Goal: Task Accomplishment & Management: Manage account settings

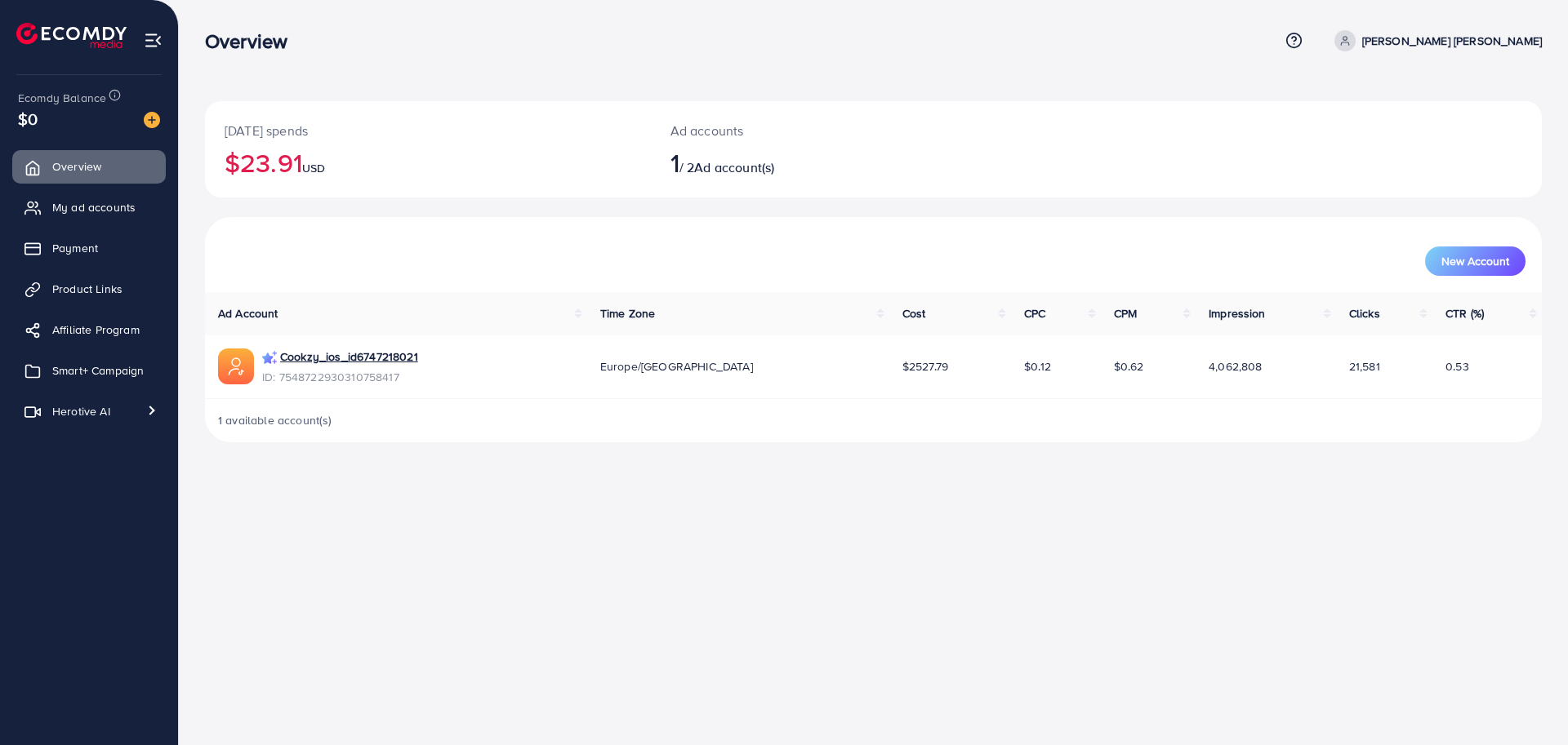
click at [420, 271] on div "New Account" at bounding box center [873, 260] width 1304 height 29
click at [89, 370] on span "Smart+ Campaign" at bounding box center [102, 370] width 92 height 16
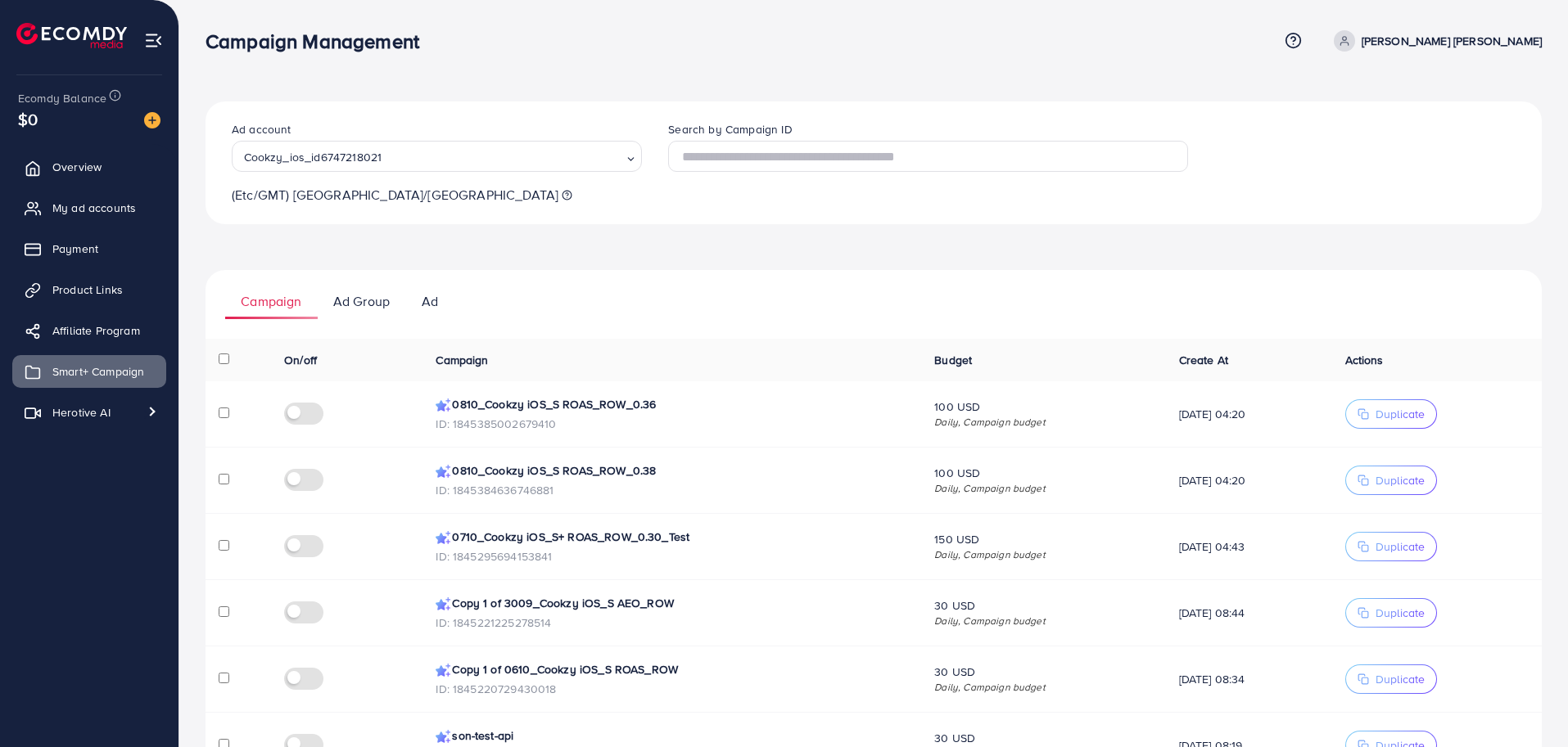
click at [660, 302] on ul "Campaign Ad Group Ad" at bounding box center [873, 294] width 1336 height 49
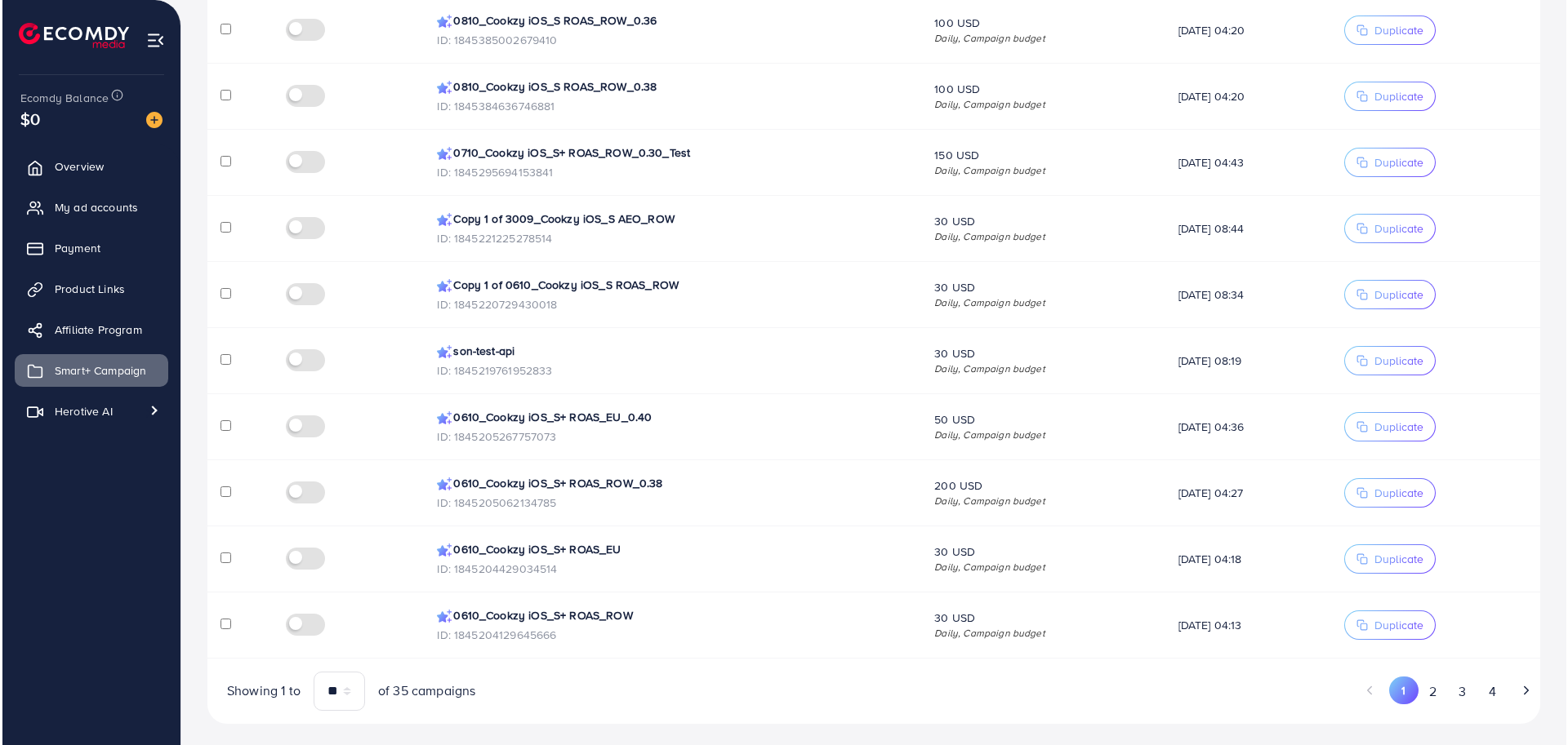
scroll to position [388, 0]
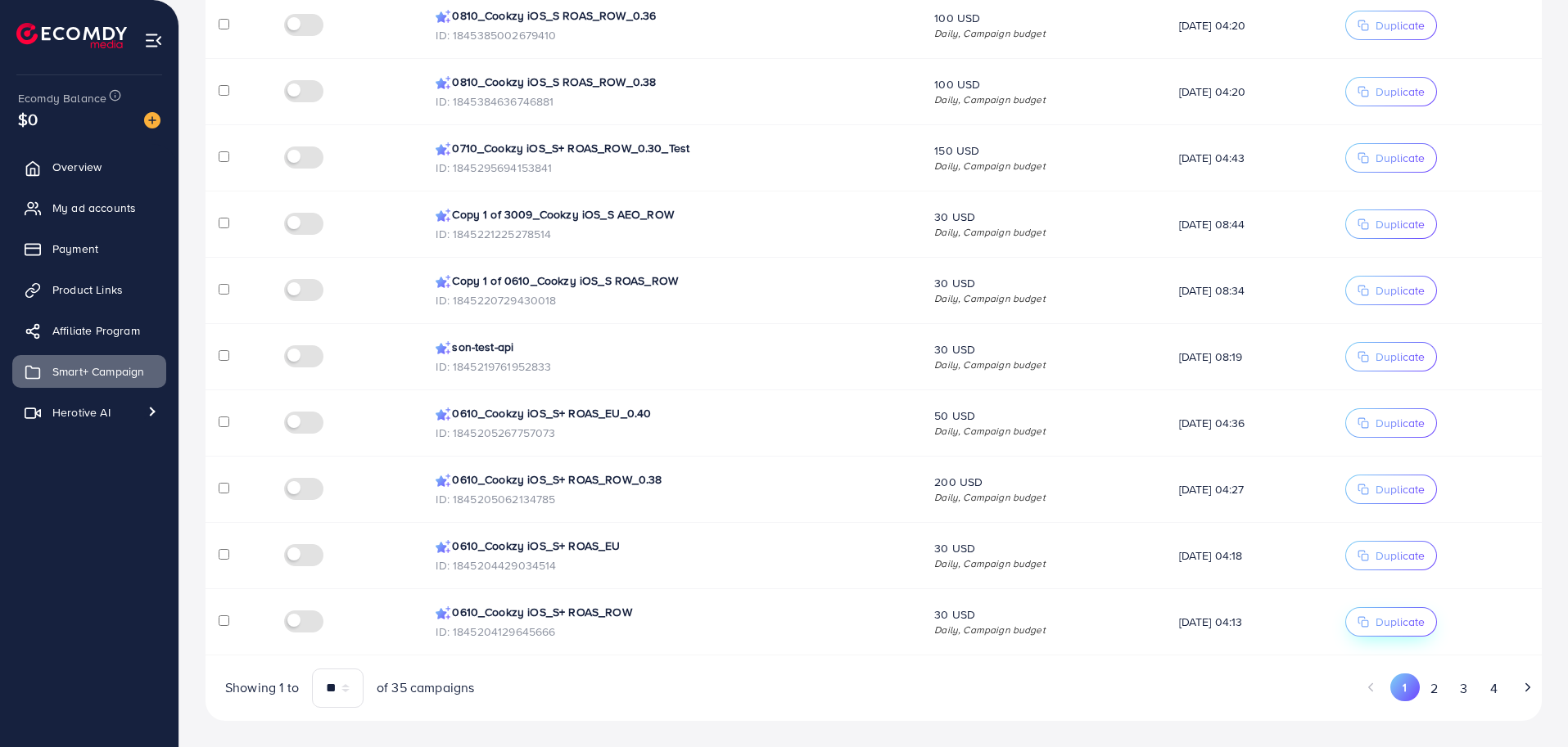
click at [1396, 628] on span "Duplicate" at bounding box center [1399, 622] width 49 height 16
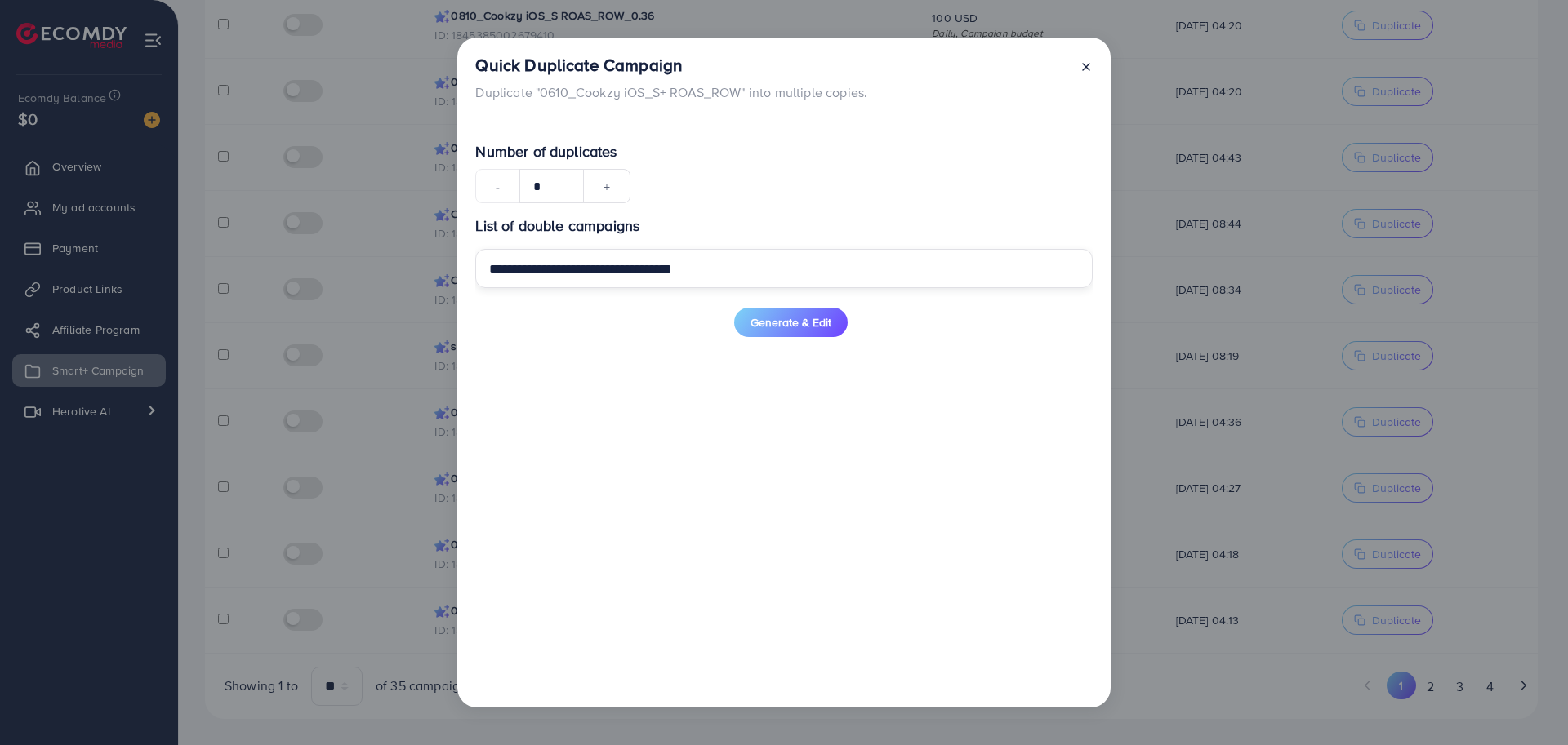
drag, startPoint x: 563, startPoint y: 268, endPoint x: 329, endPoint y: 271, distance: 234.0
click at [380, 270] on div "**********" at bounding box center [784, 372] width 1568 height 745
click at [713, 277] on input "**********" at bounding box center [783, 268] width 616 height 39
type input "**********"
click at [778, 330] on span "Generate & Edit" at bounding box center [790, 322] width 81 height 16
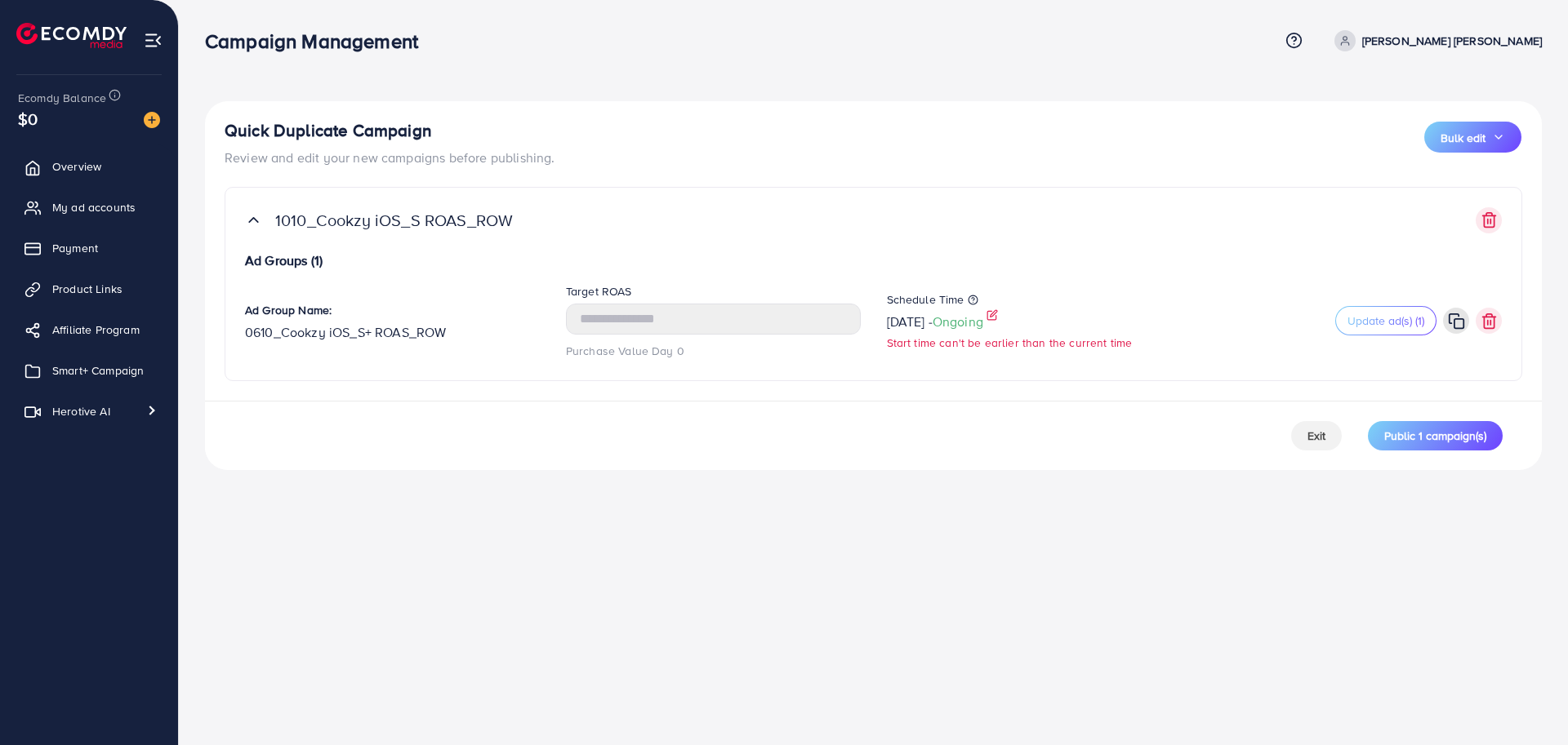
click at [997, 317] on icon at bounding box center [991, 314] width 11 height 11
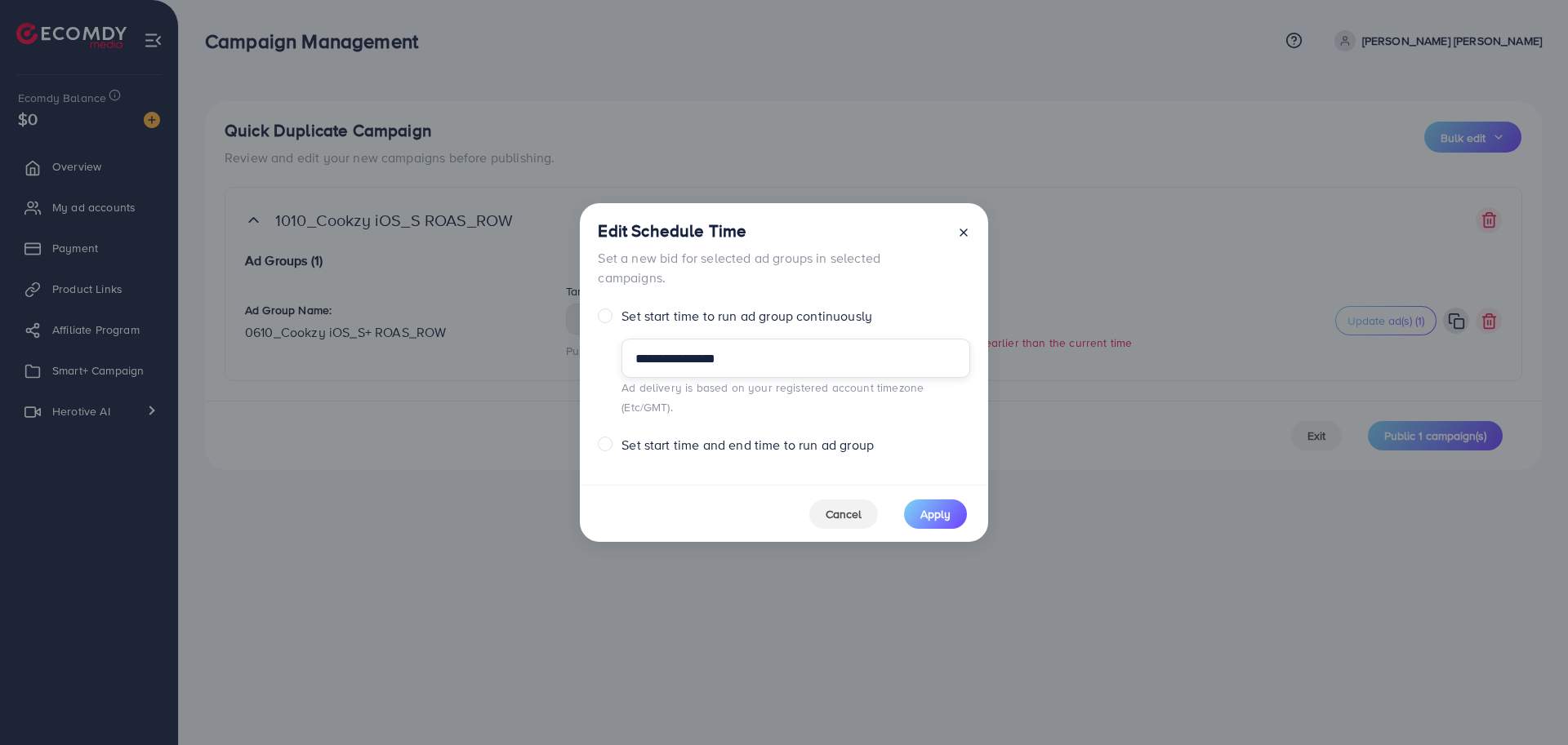
click at [799, 382] on body "**********" at bounding box center [784, 372] width 1568 height 745
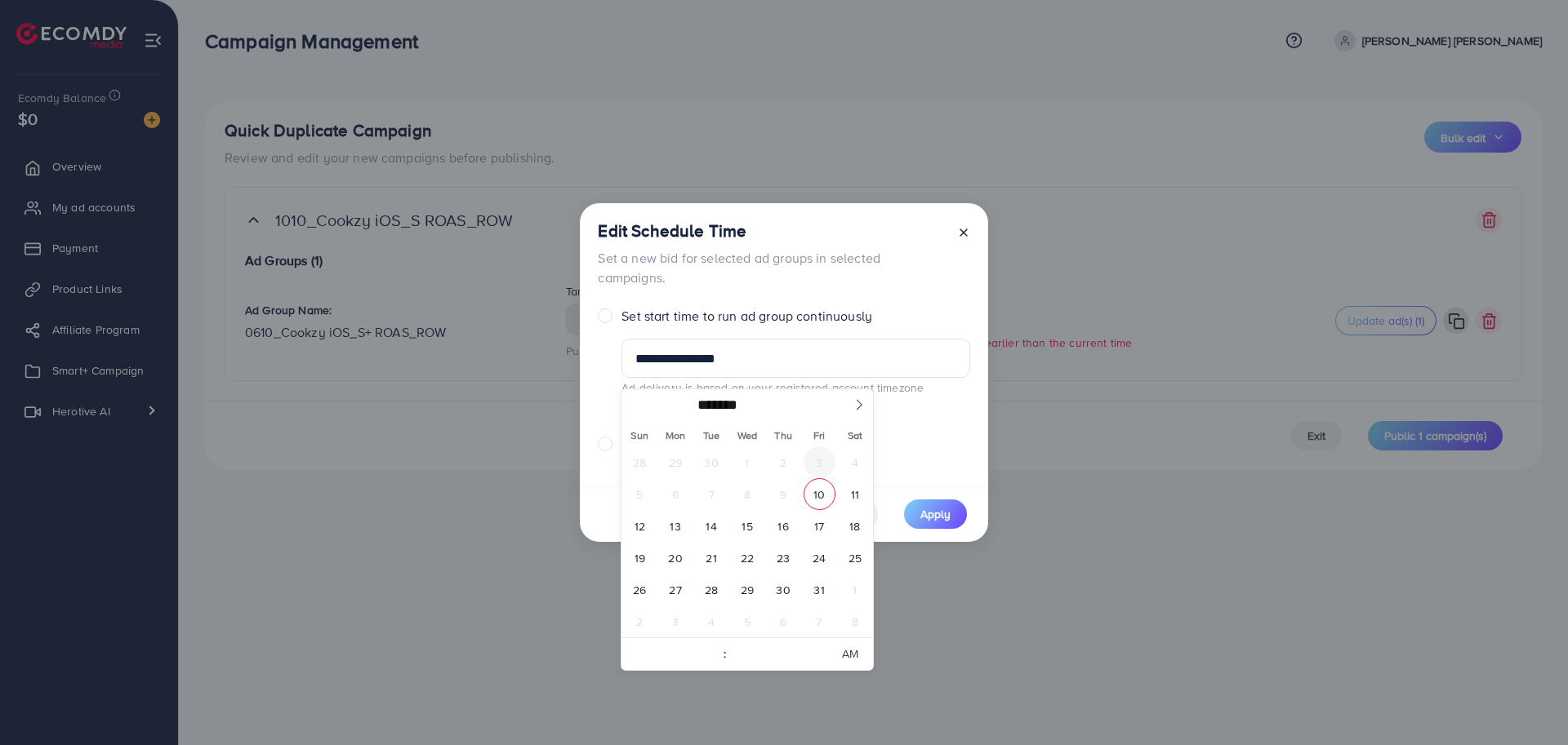
click at [814, 475] on span "3" at bounding box center [820, 463] width 32 height 32
click at [817, 491] on span "10" at bounding box center [820, 495] width 32 height 32
type input "**********"
click at [817, 491] on span "10" at bounding box center [820, 495] width 32 height 32
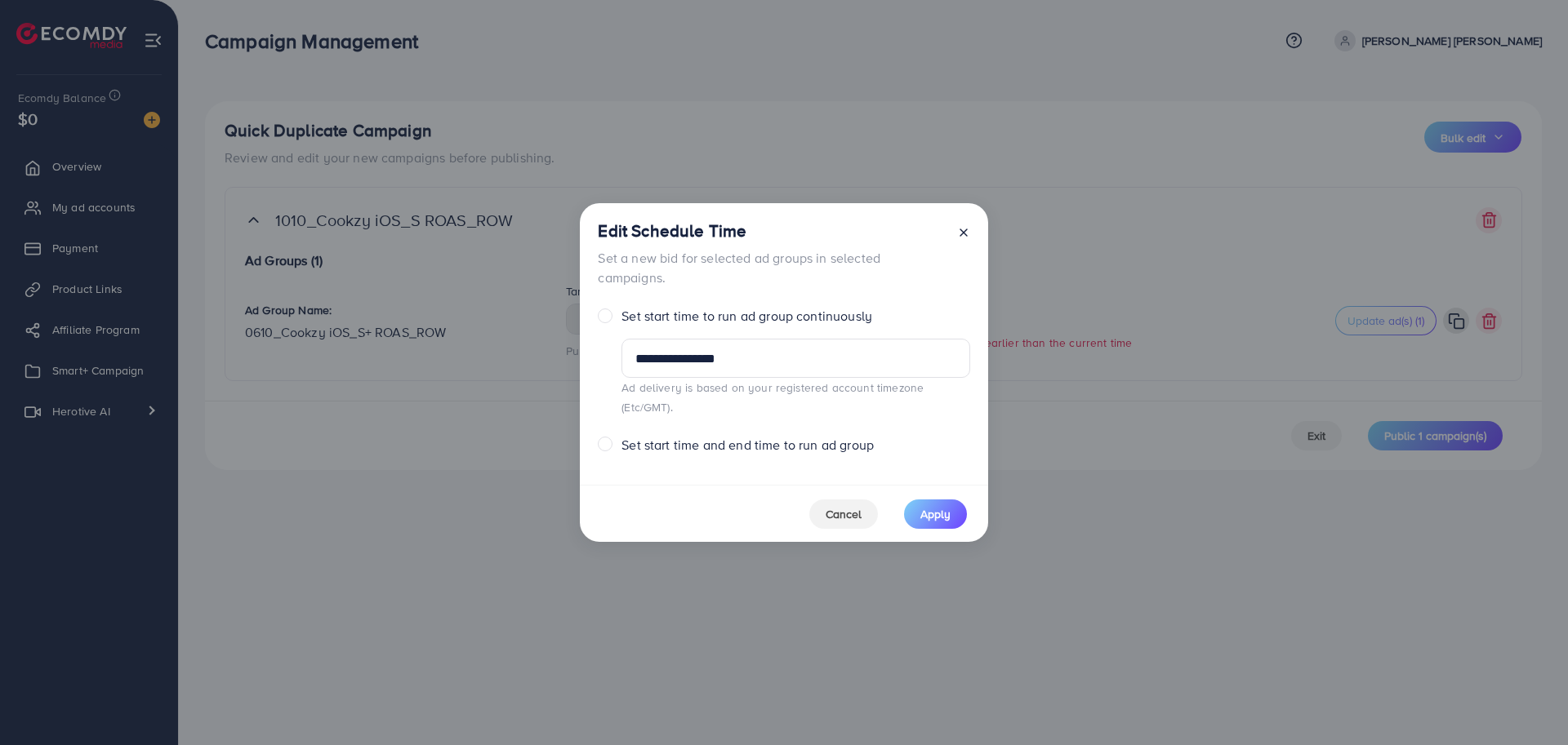
click at [925, 284] on p "Set a new bid for selected ad groups in selected campaigns." at bounding box center [770, 267] width 345 height 39
click at [932, 500] on button "Apply" at bounding box center [935, 514] width 63 height 29
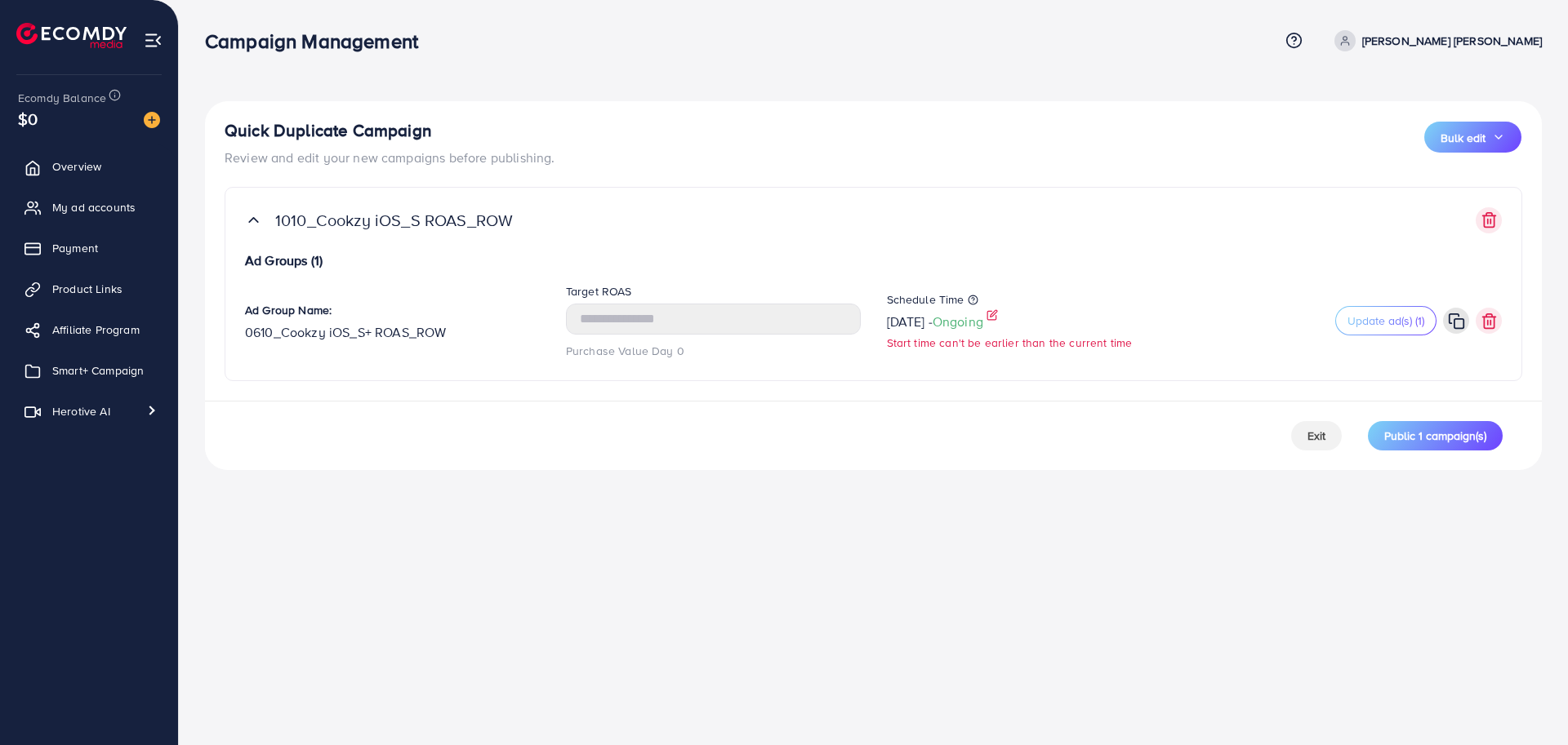
click at [997, 317] on icon at bounding box center [991, 314] width 11 height 11
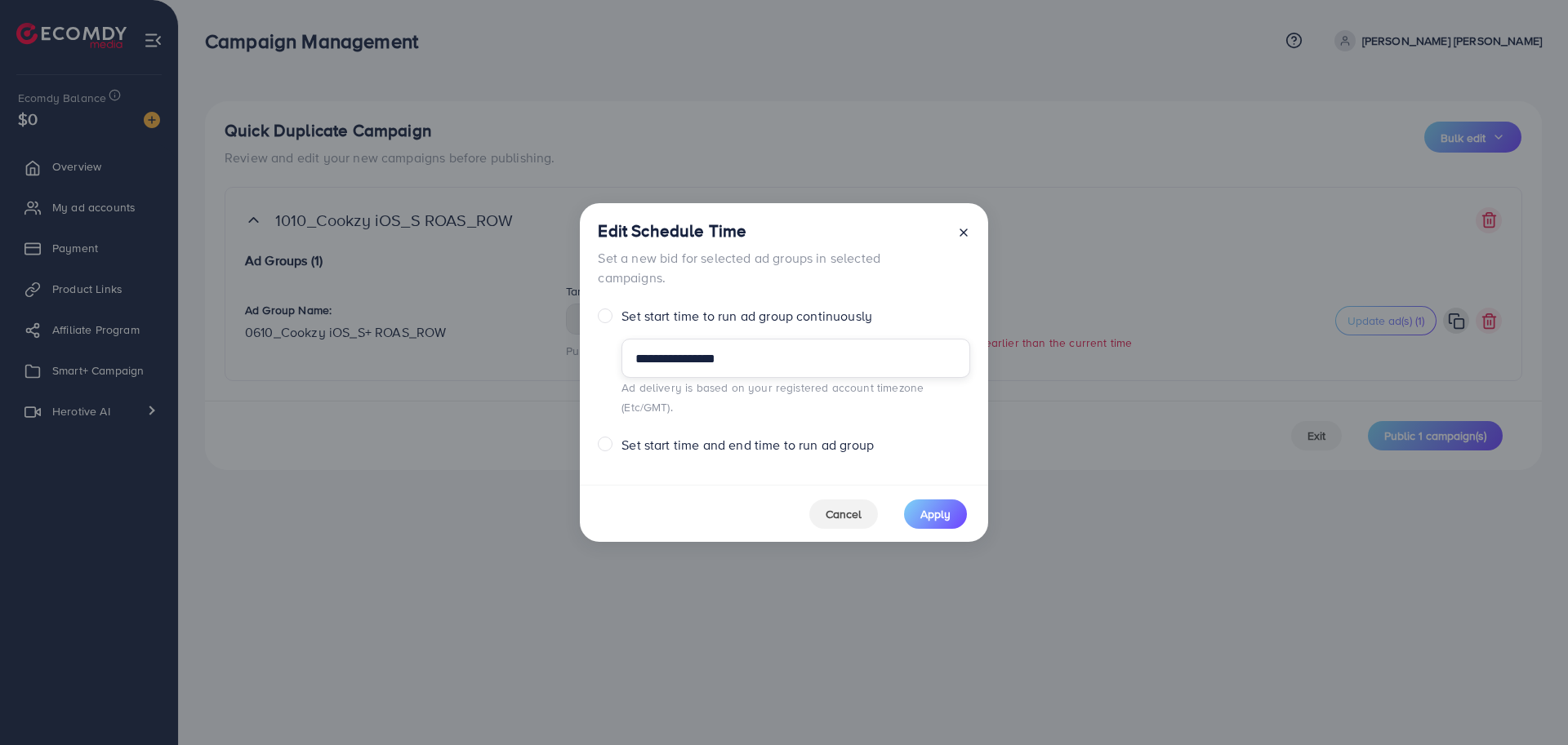
click at [813, 358] on input "**********" at bounding box center [795, 358] width 348 height 39
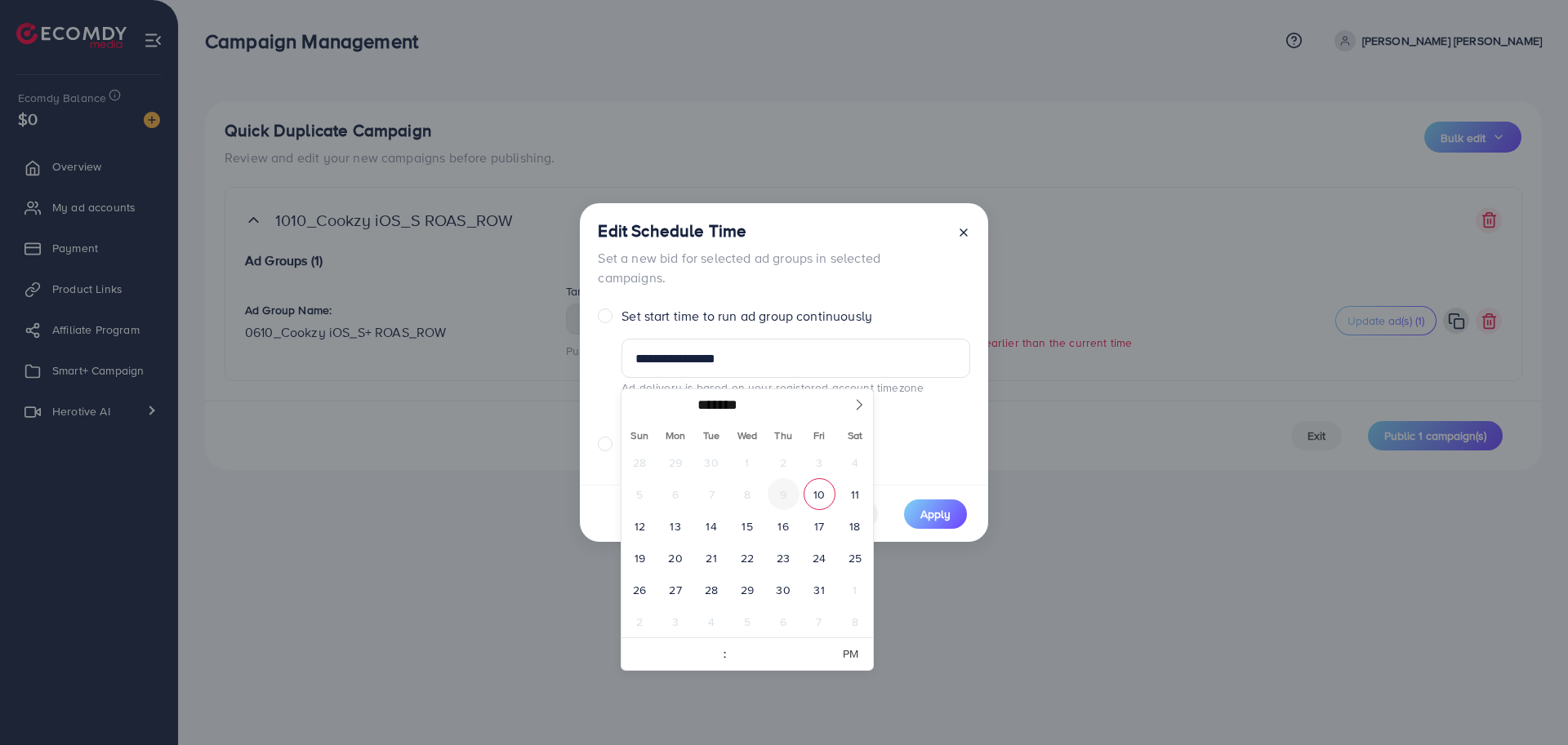
click at [783, 491] on span "9" at bounding box center [783, 495] width 32 height 32
click at [817, 502] on span "10" at bounding box center [820, 495] width 32 height 32
type input "**********"
click at [817, 502] on span "10" at bounding box center [820, 495] width 32 height 32
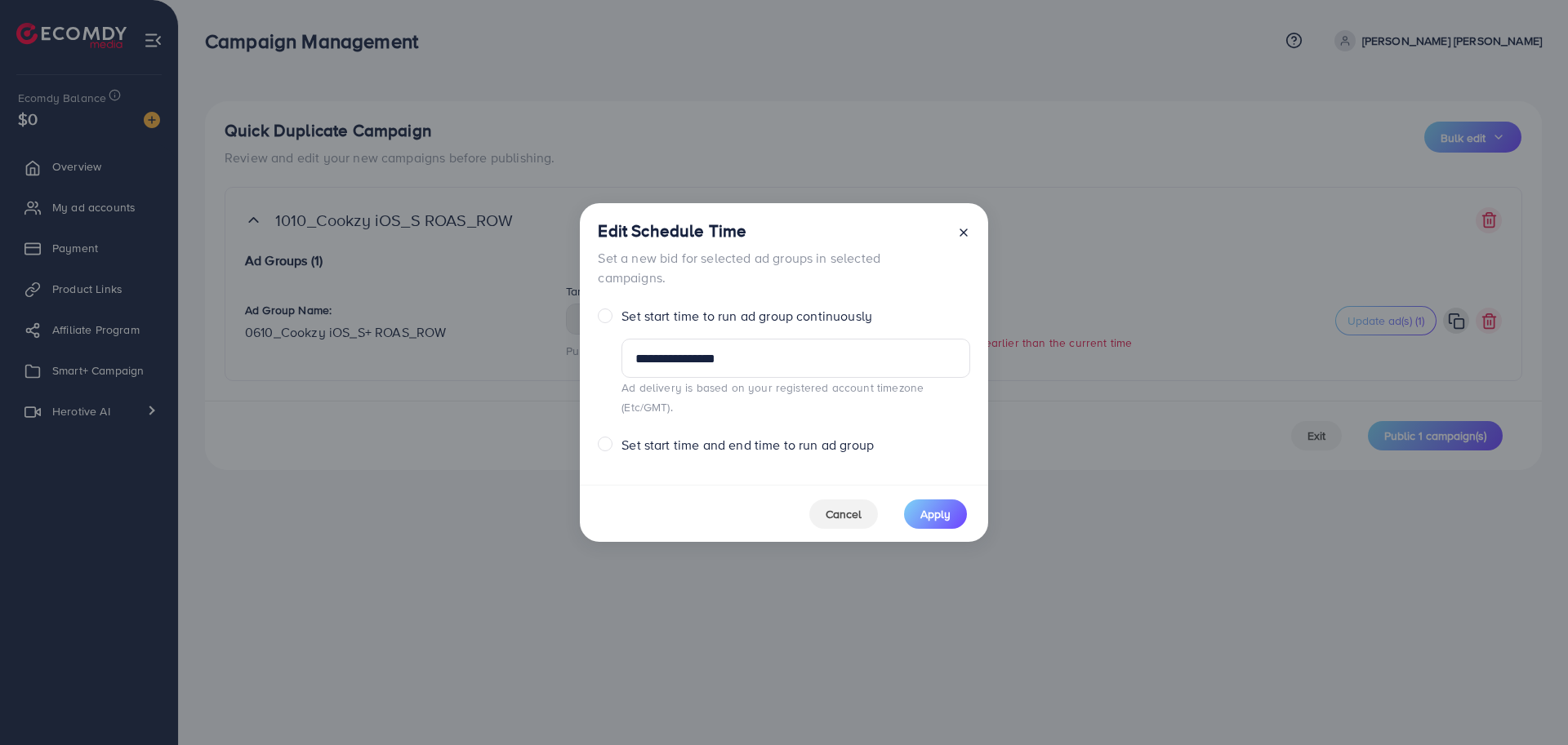
click at [918, 437] on div "Set start time and end time to run ad group" at bounding box center [783, 445] width 371 height 19
click at [929, 508] on span "Apply" at bounding box center [936, 515] width 30 height 16
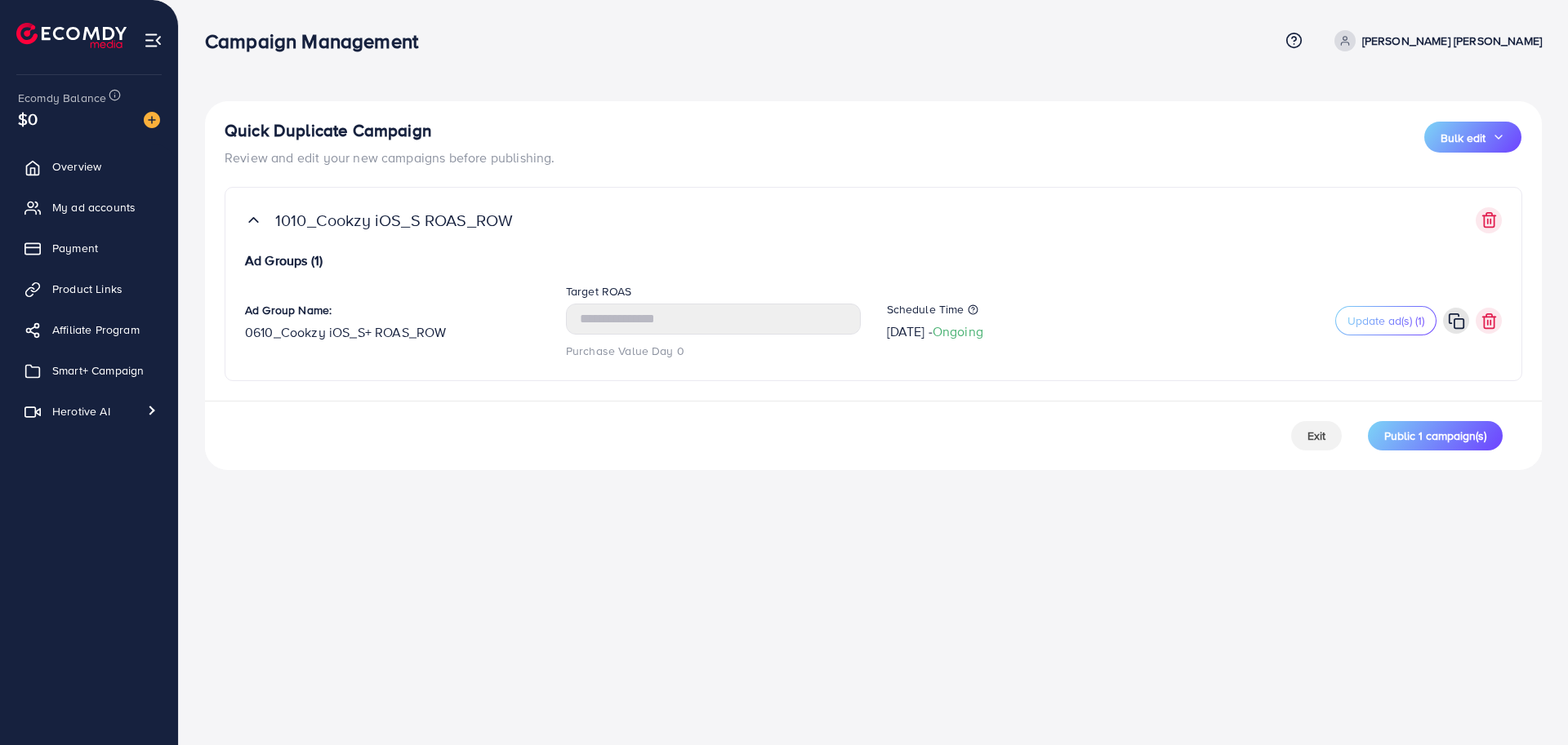
click at [973, 412] on div "Exit Public 1 campaign(s)" at bounding box center [873, 436] width 1337 height 70
click at [459, 328] on icon at bounding box center [454, 326] width 9 height 9
drag, startPoint x: 272, startPoint y: 334, endPoint x: 163, endPoint y: 334, distance: 109.0
click at [222, 334] on div "**********" at bounding box center [873, 241] width 1337 height 280
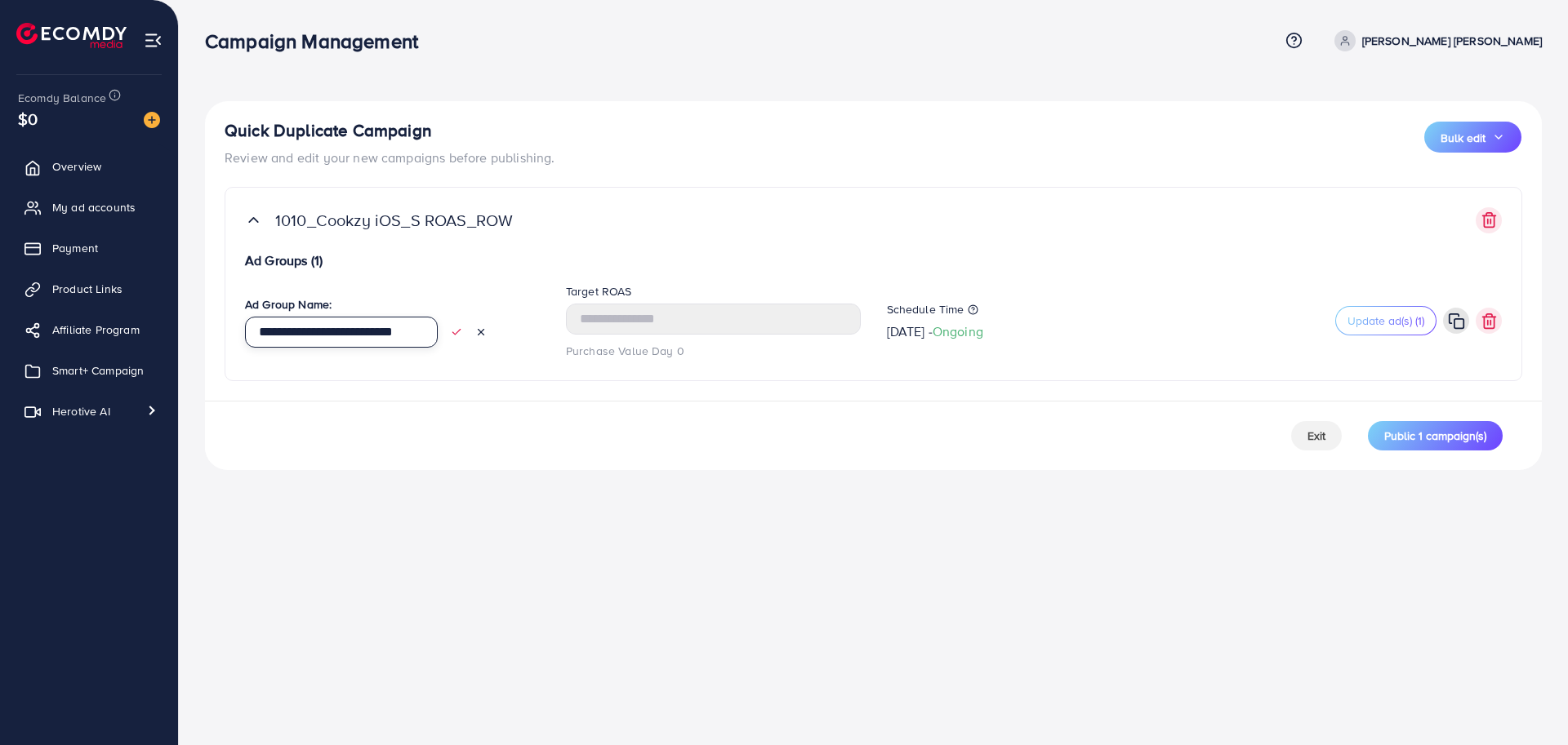
drag, startPoint x: 358, startPoint y: 335, endPoint x: 547, endPoint y: 330, distance: 189.1
click at [547, 330] on div "**********" at bounding box center [392, 321] width 321 height 53
type input "**********"
click at [456, 333] on polyline at bounding box center [456, 331] width 7 height 5
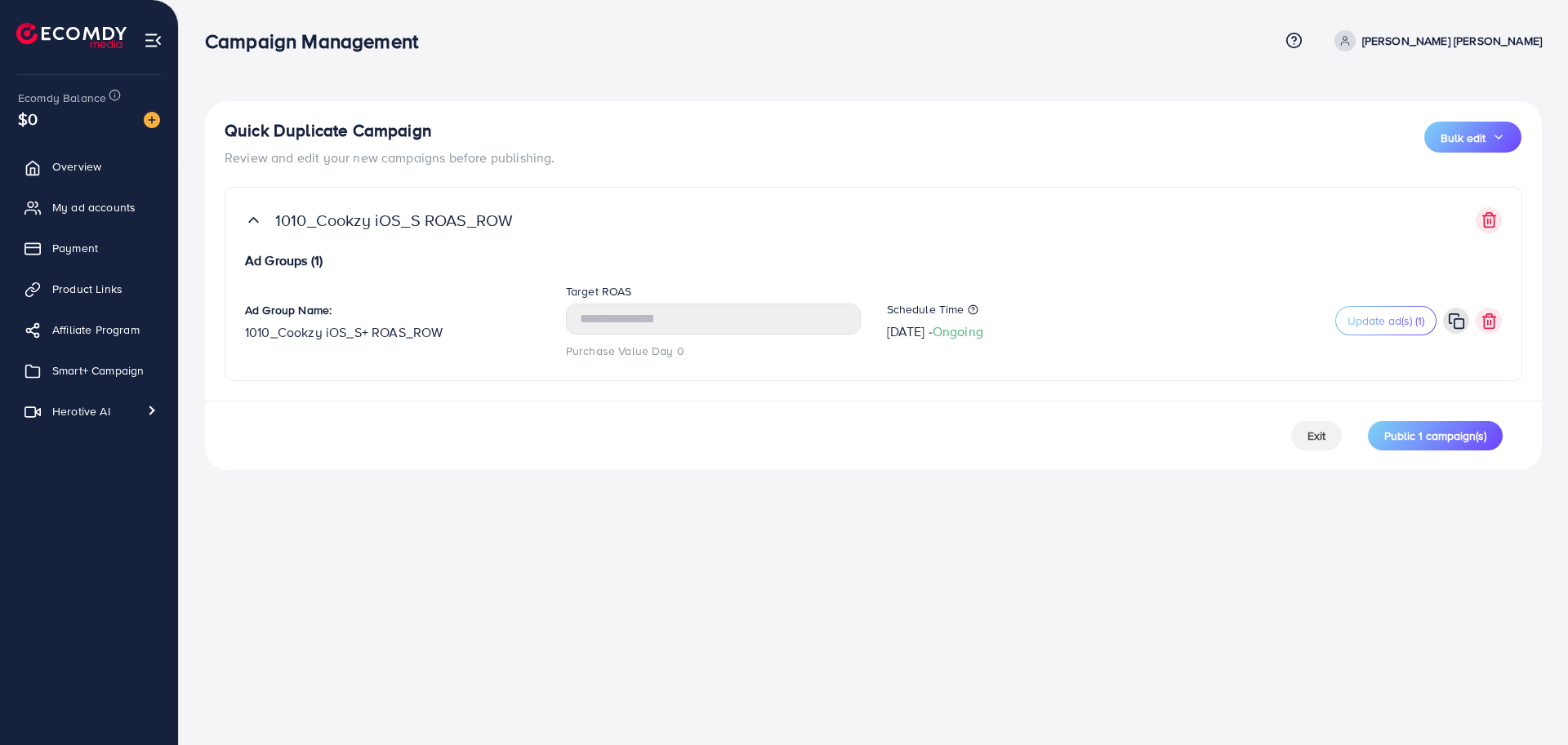
click at [456, 326] on icon at bounding box center [451, 326] width 9 height 9
drag, startPoint x: 403, startPoint y: 335, endPoint x: 469, endPoint y: 334, distance: 66.0
click at [469, 334] on div "**********" at bounding box center [366, 332] width 241 height 31
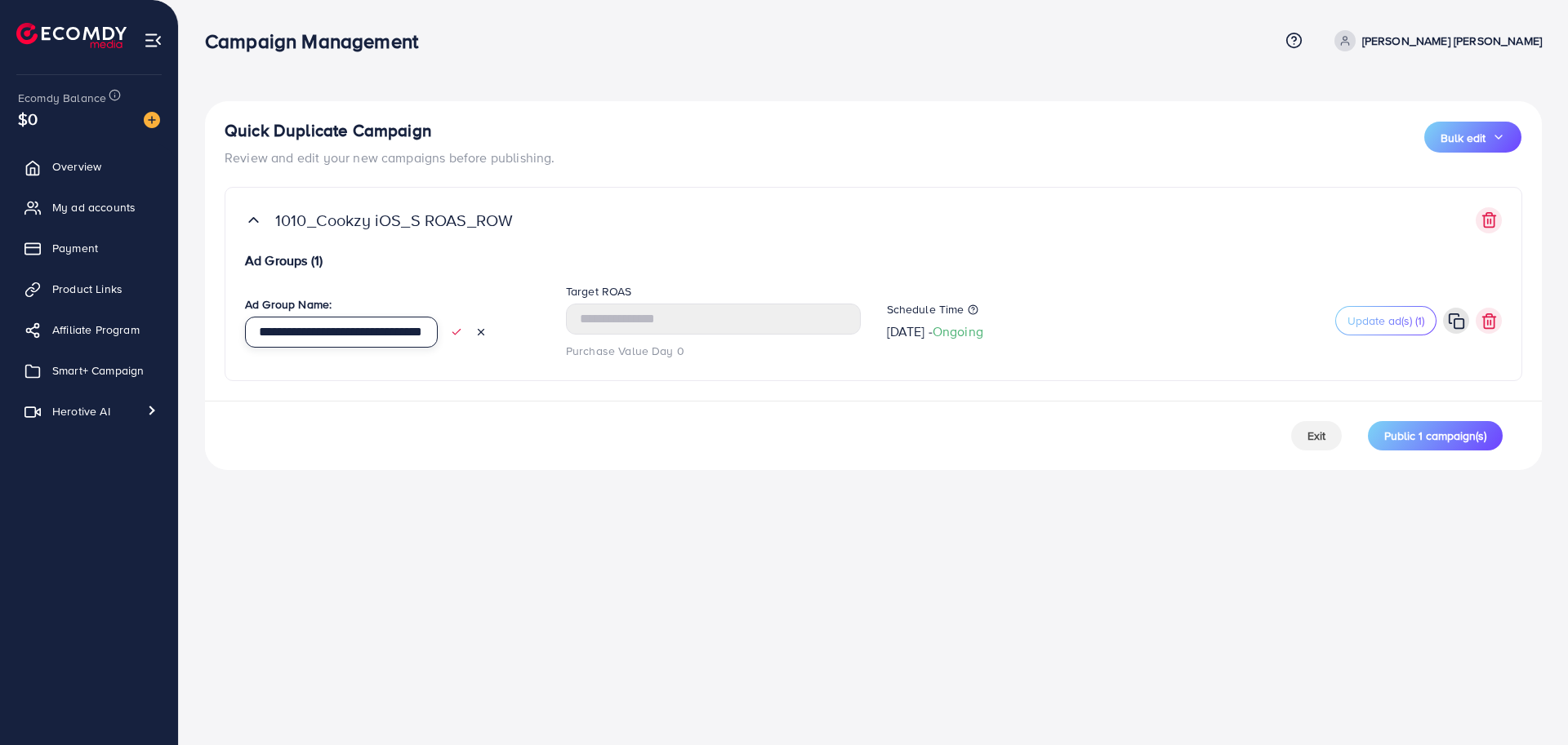
click at [398, 339] on input "**********" at bounding box center [341, 332] width 193 height 31
type input "**********"
click at [453, 331] on icon at bounding box center [456, 331] width 11 height 11
click at [632, 529] on div "Campaign Management Help Center Contact Support Term and policy About Us [PERSO…" at bounding box center [784, 372] width 1568 height 745
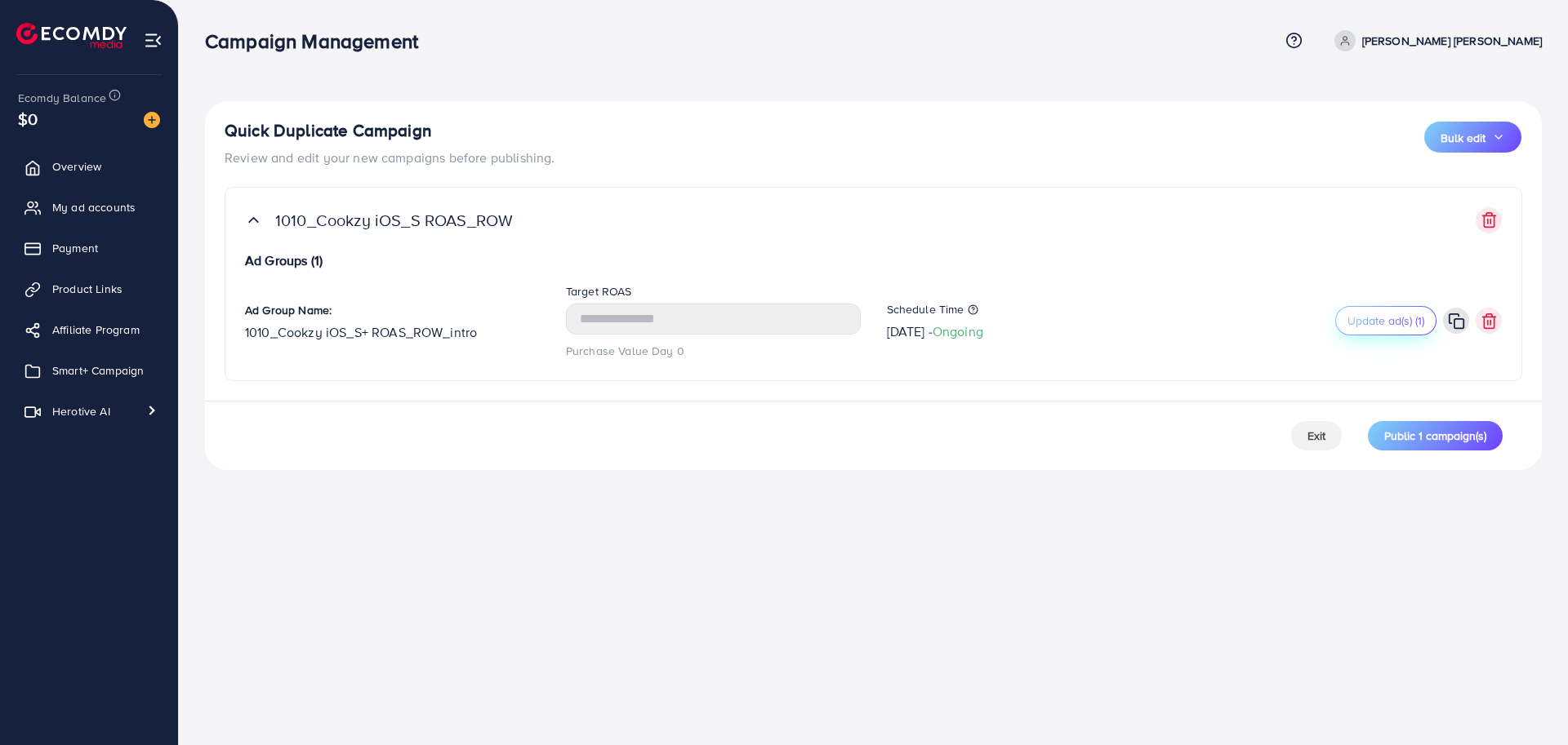
click at [1362, 324] on span "Update ad(s) (1)" at bounding box center [1385, 321] width 77 height 16
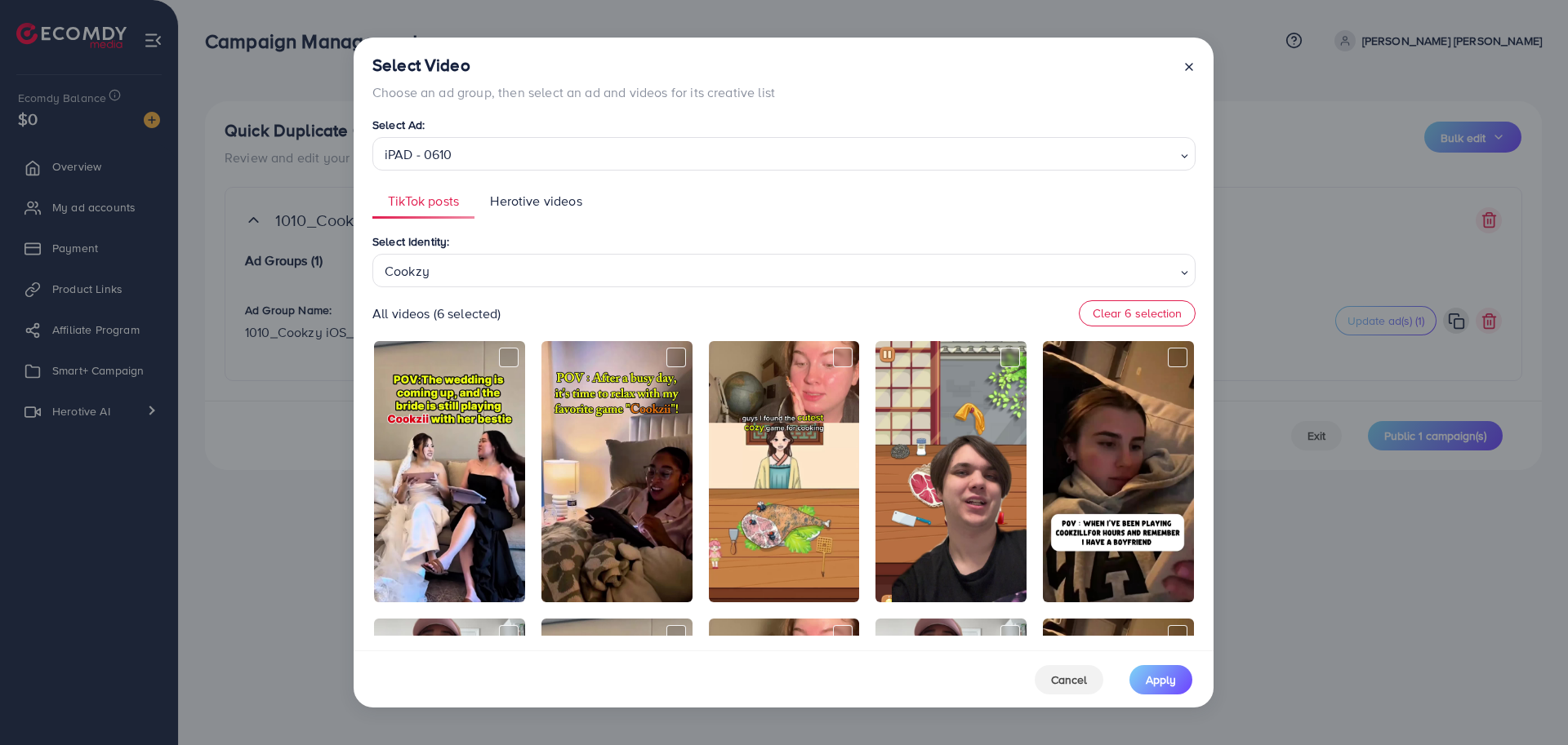
click at [785, 214] on ul "TikTok posts Herotive videos" at bounding box center [783, 200] width 823 height 35
click at [746, 248] on div "Select Identity: Cookzy Loading..." at bounding box center [783, 259] width 823 height 56
click at [638, 329] on div "Select Identity: Cookzy Loading... All videos (6 selected) Clear 6 selection" at bounding box center [783, 433] width 823 height 404
click at [784, 200] on ul "TikTok posts Herotive videos" at bounding box center [783, 200] width 823 height 35
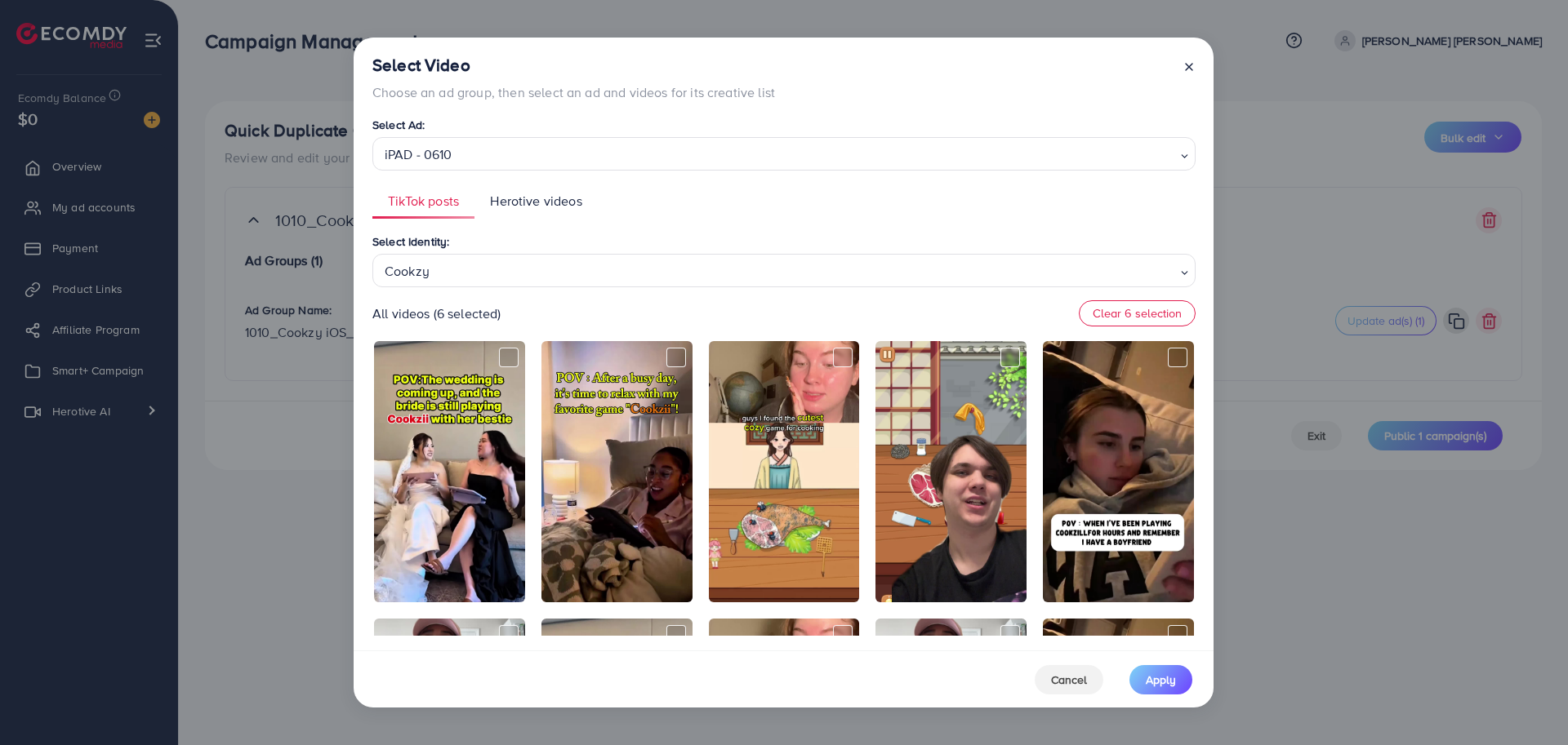
click at [745, 313] on div "All videos (6 selected) Clear 6 selection" at bounding box center [783, 313] width 823 height 26
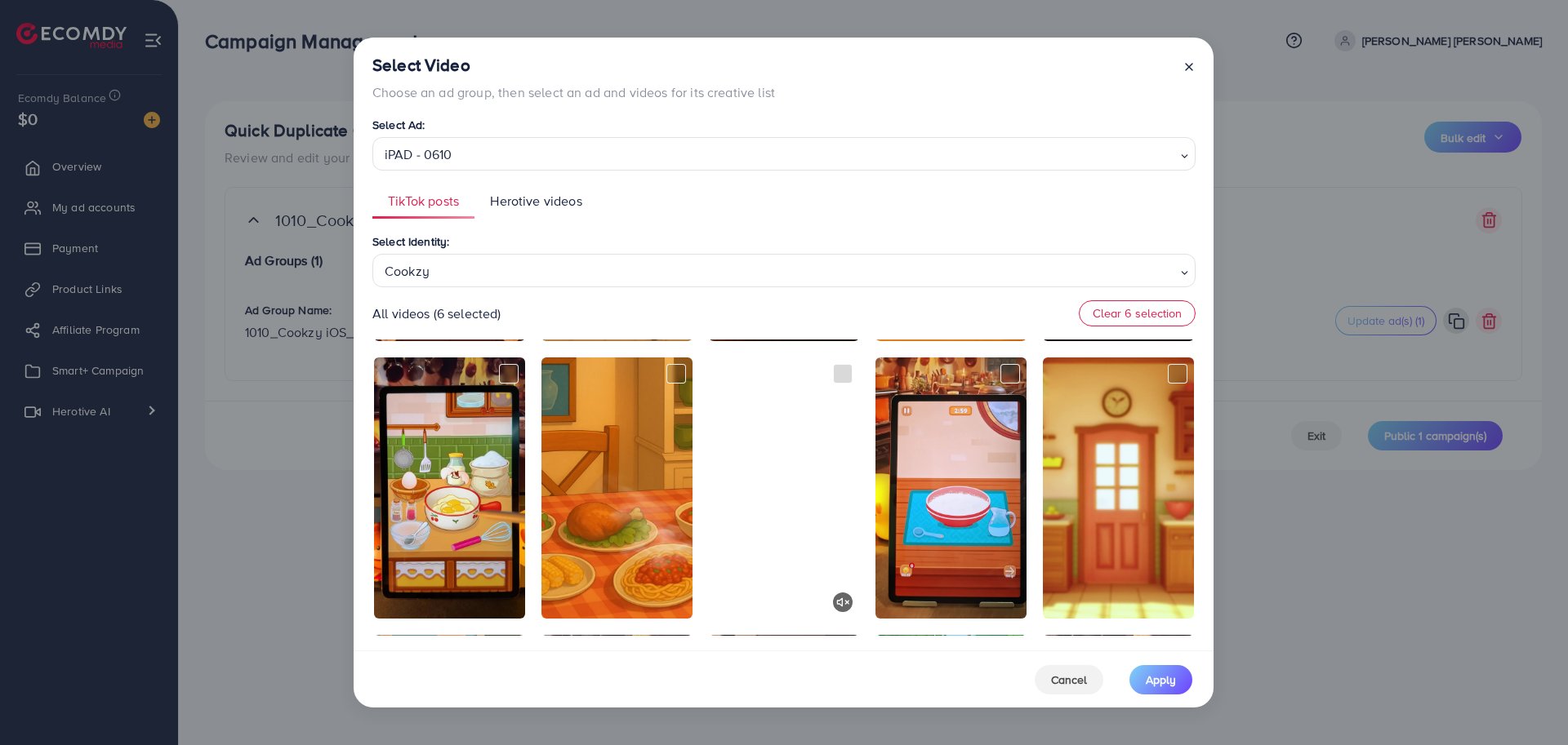
scroll to position [5275, 0]
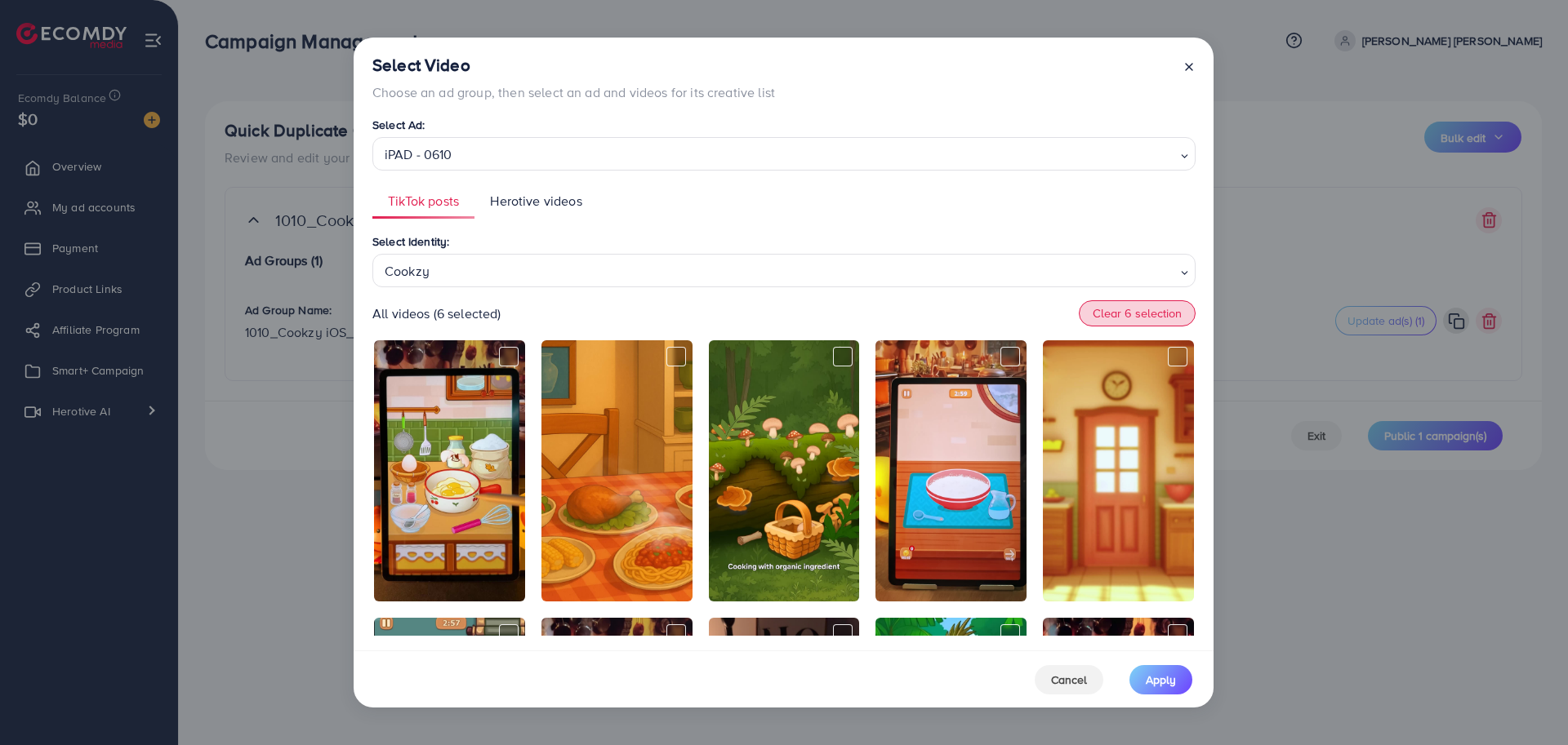
click at [1135, 315] on button "Clear 6 selection" at bounding box center [1136, 313] width 117 height 26
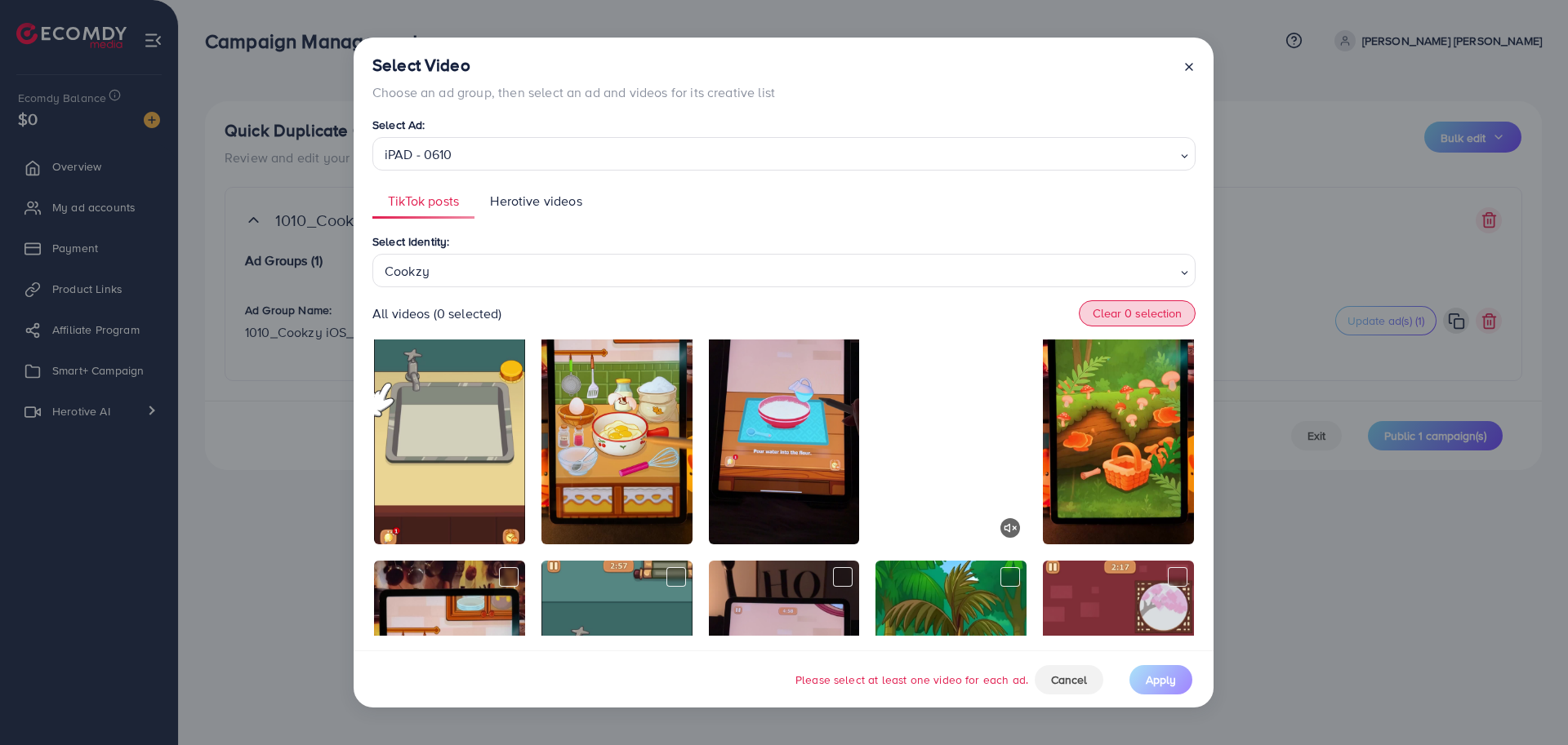
scroll to position [5610, 0]
click at [898, 460] on video at bounding box center [951, 413] width 151 height 261
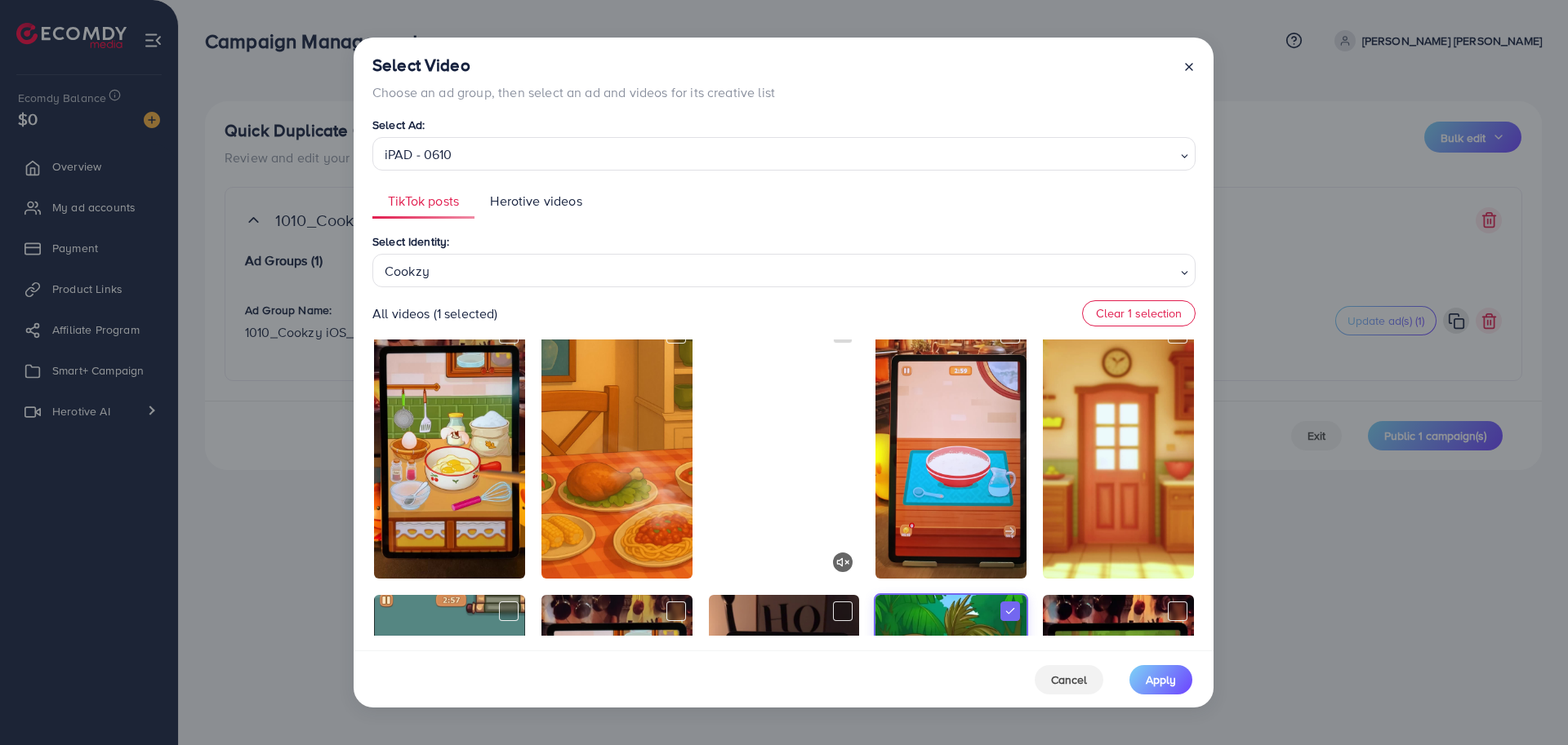
scroll to position [5286, 0]
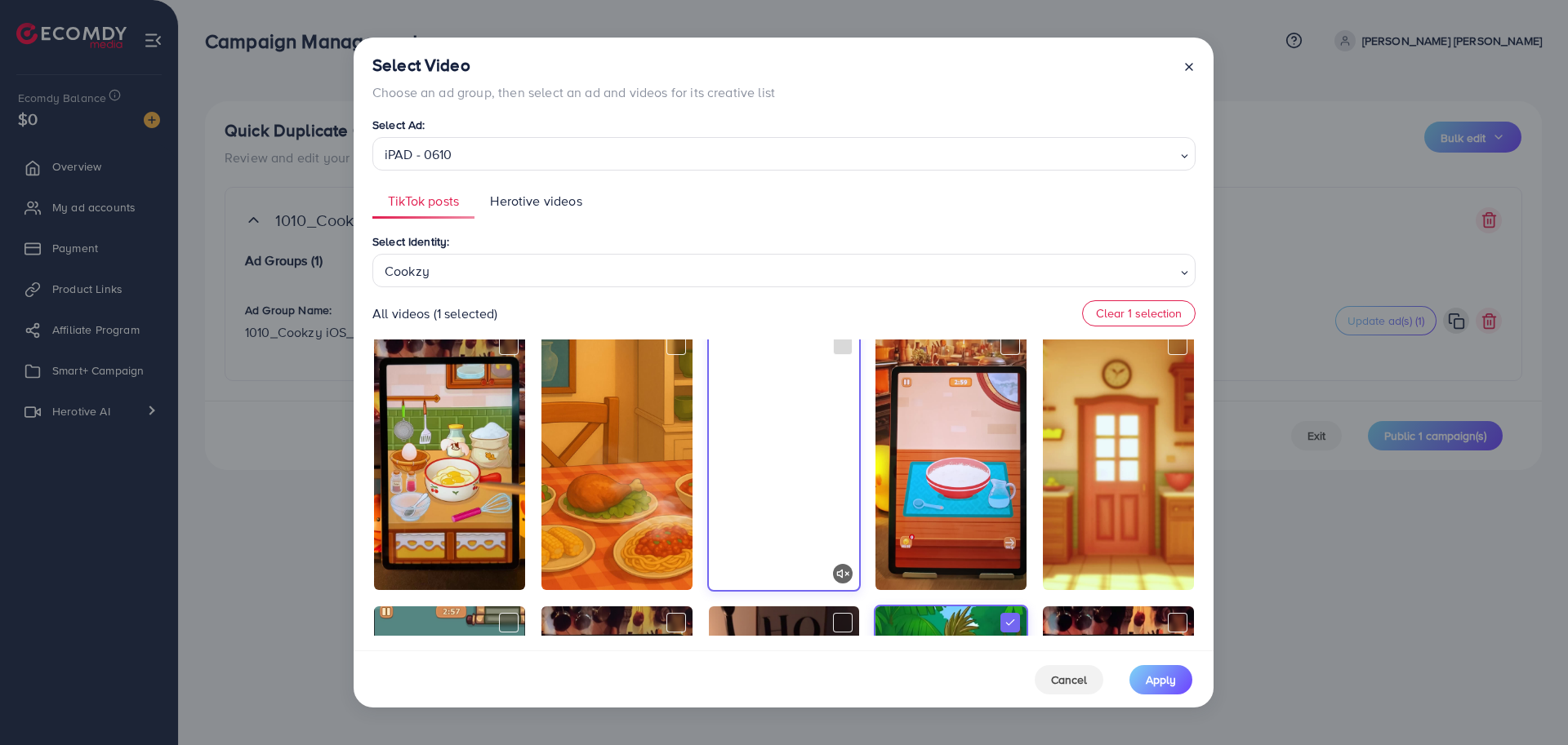
click at [769, 481] on video at bounding box center [784, 460] width 151 height 261
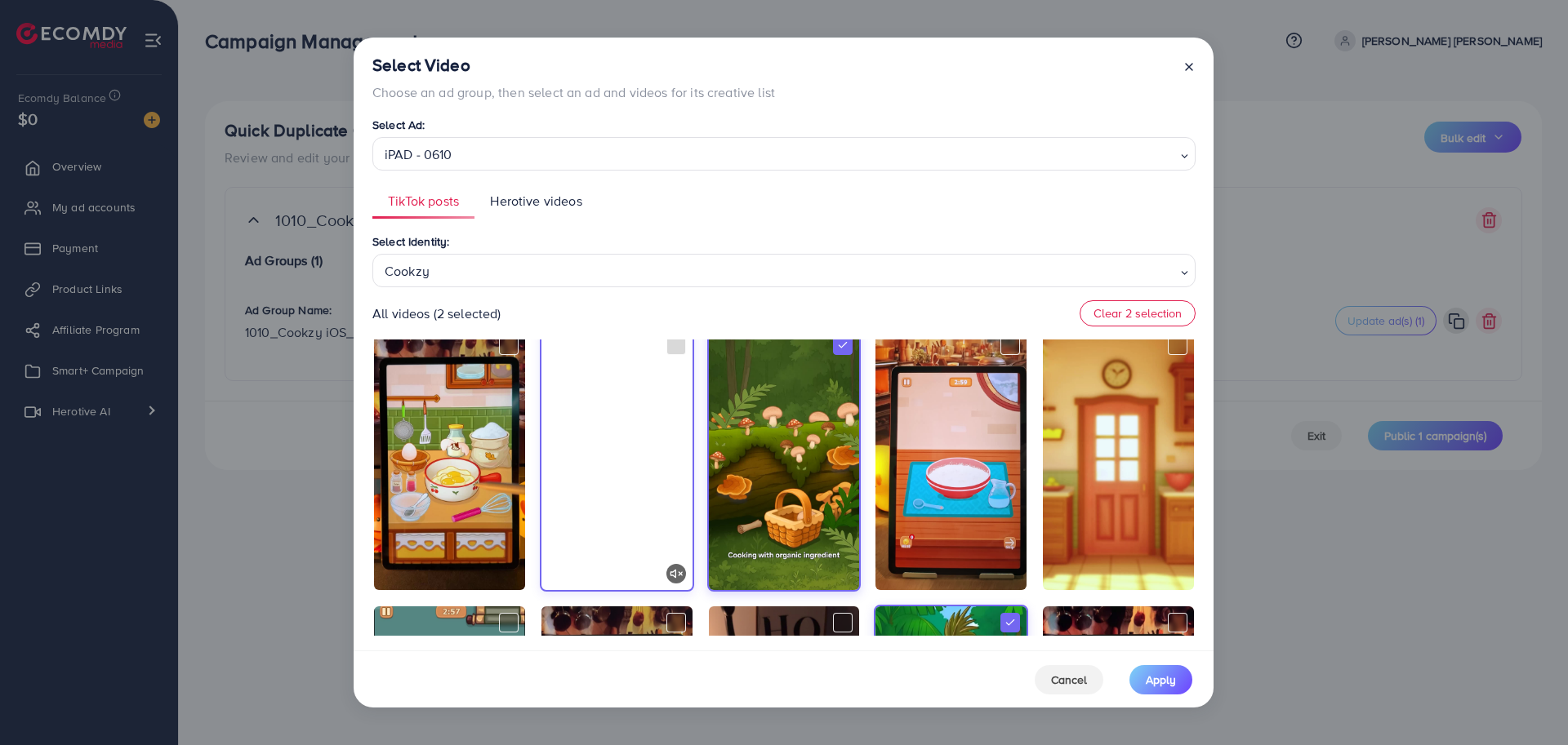
click at [653, 496] on video at bounding box center [616, 460] width 151 height 261
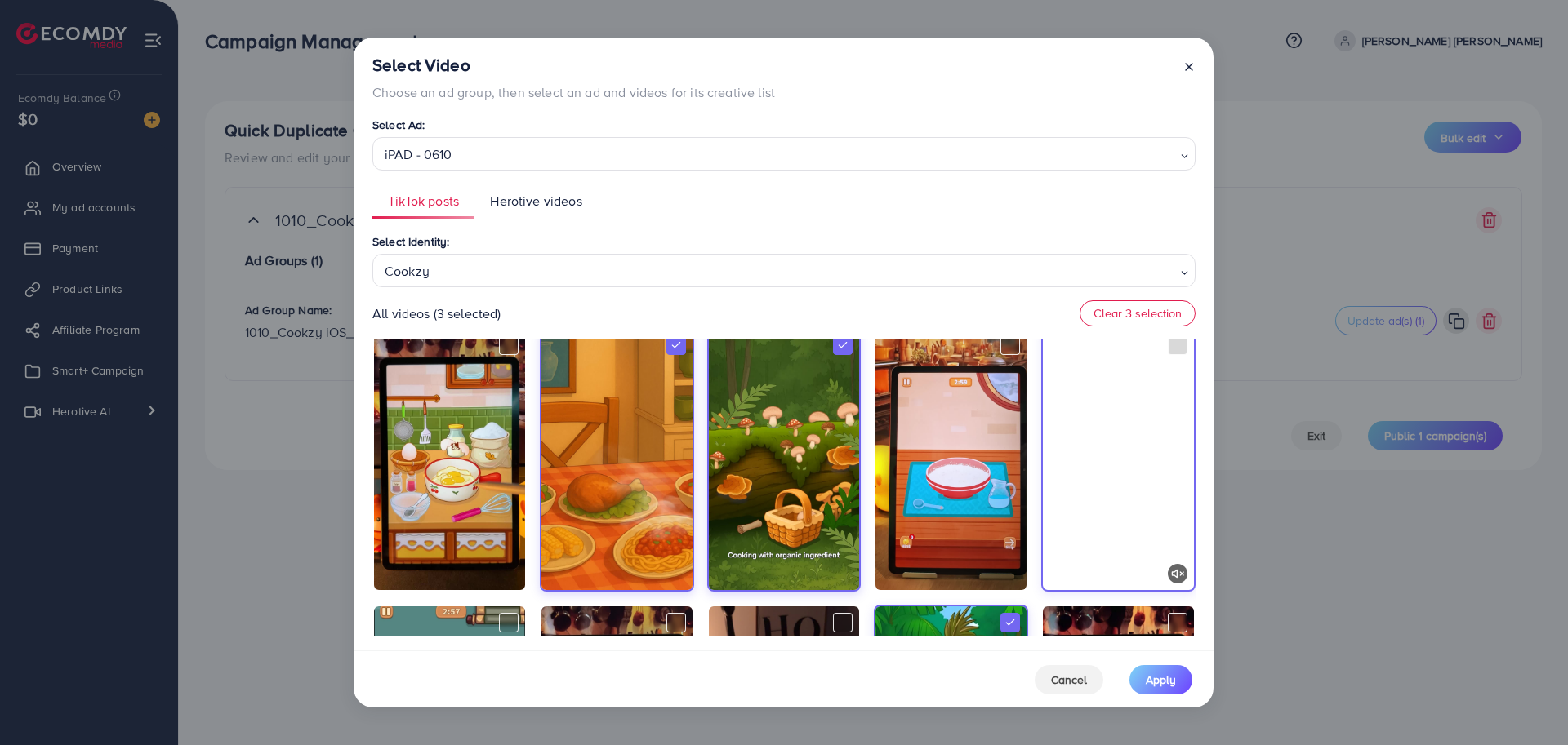
click at [1125, 483] on video at bounding box center [1117, 460] width 151 height 261
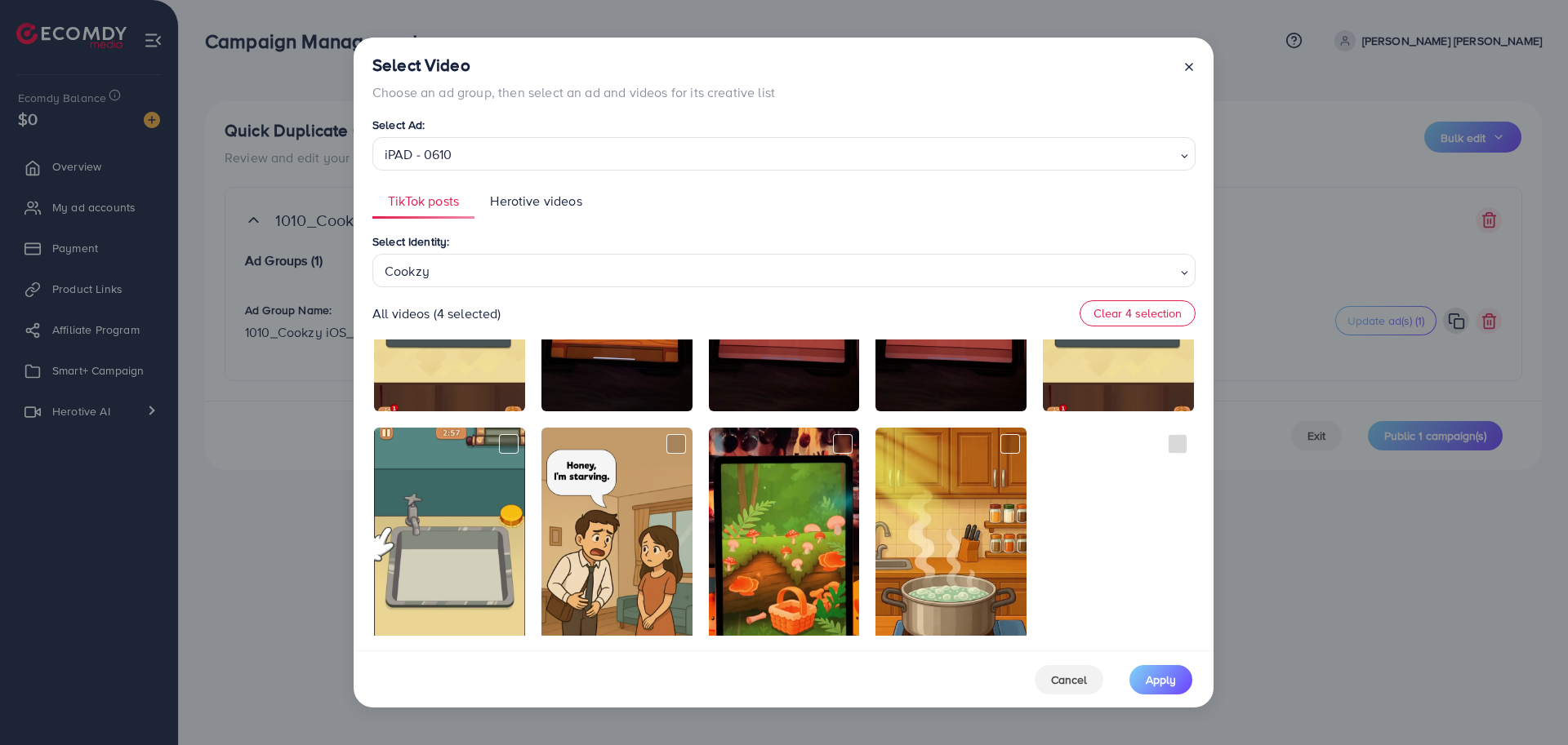
scroll to position [4898, 0]
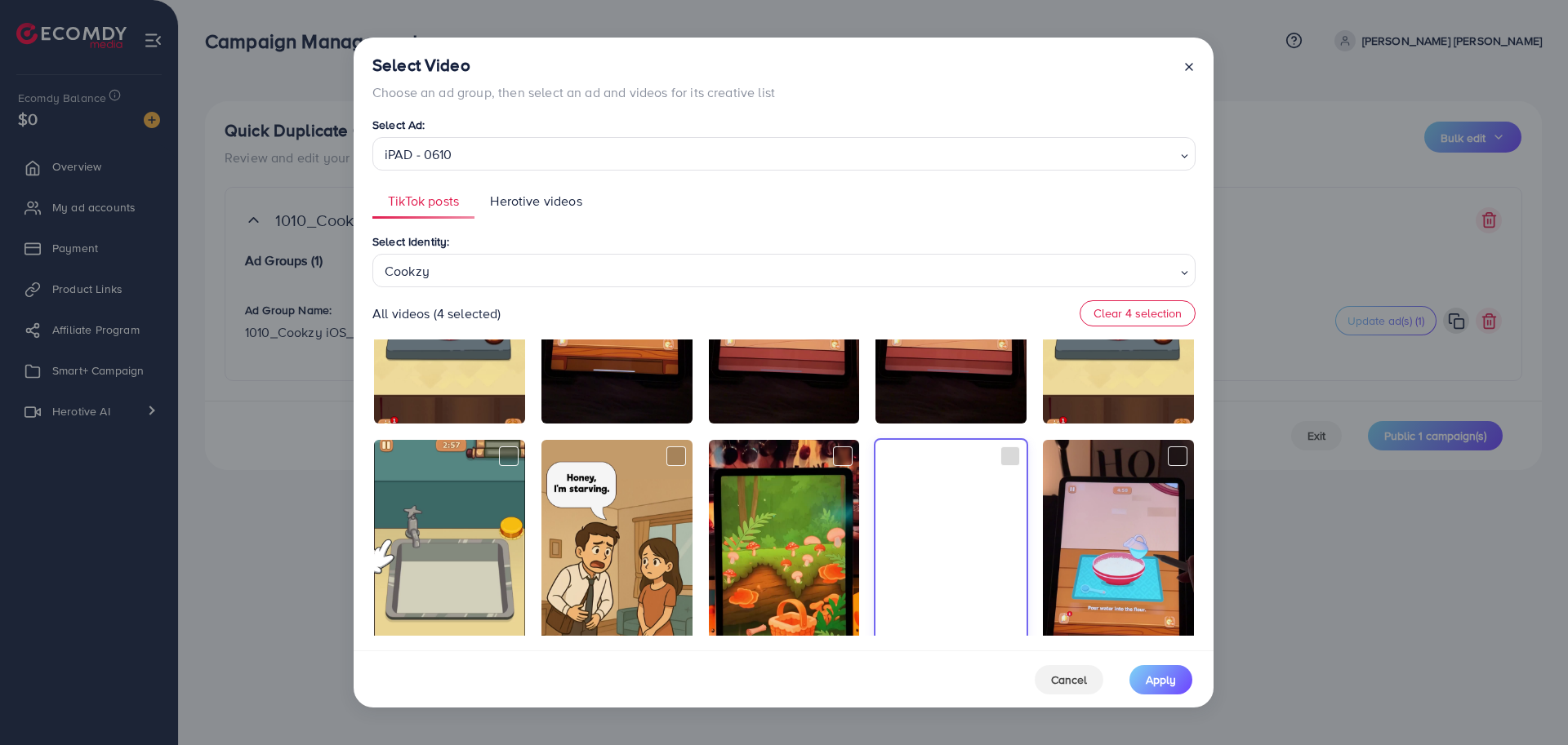
click at [940, 558] on video at bounding box center [951, 570] width 151 height 261
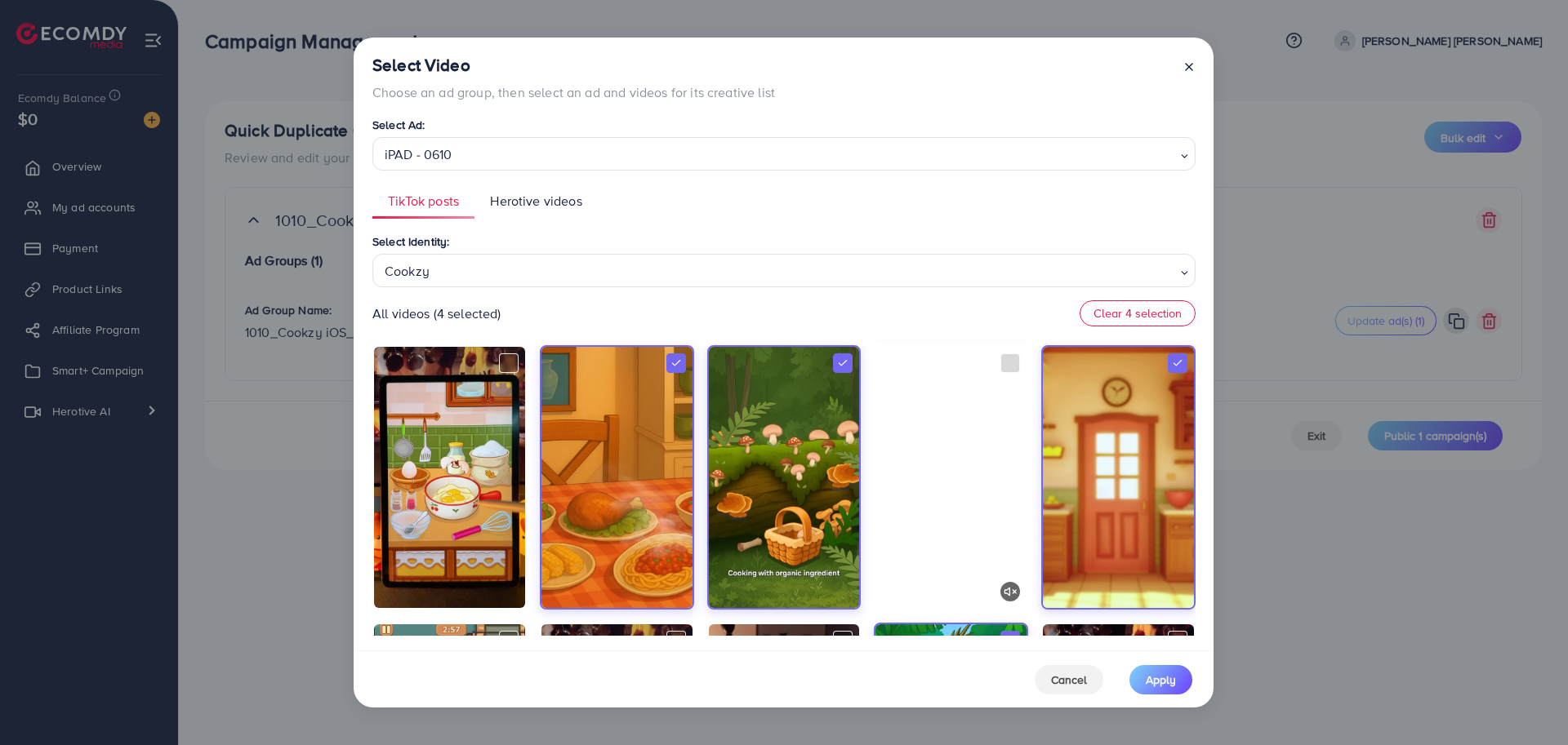
scroll to position [5273, 0]
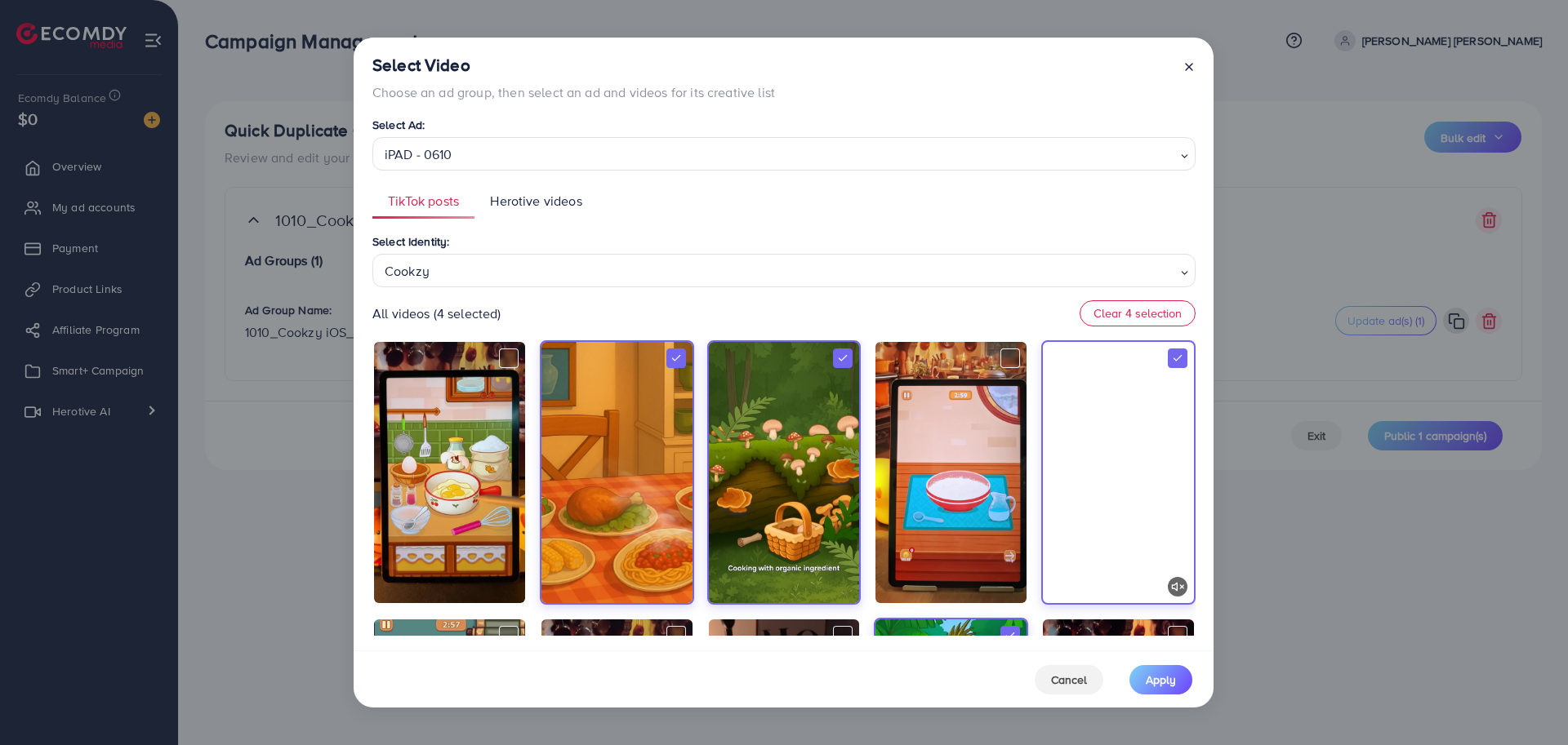
click at [1096, 506] on video at bounding box center [1117, 473] width 151 height 261
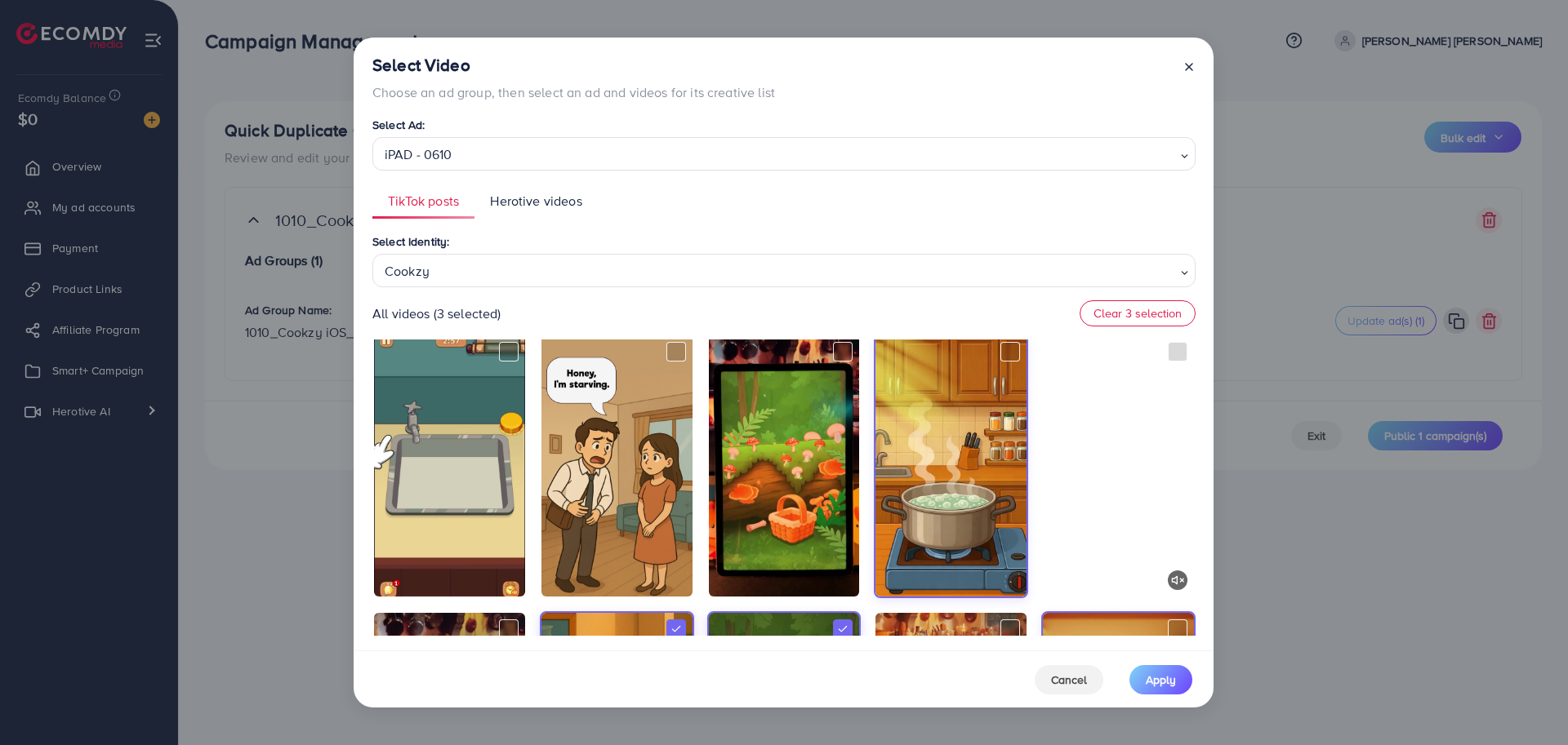
scroll to position [4991, 0]
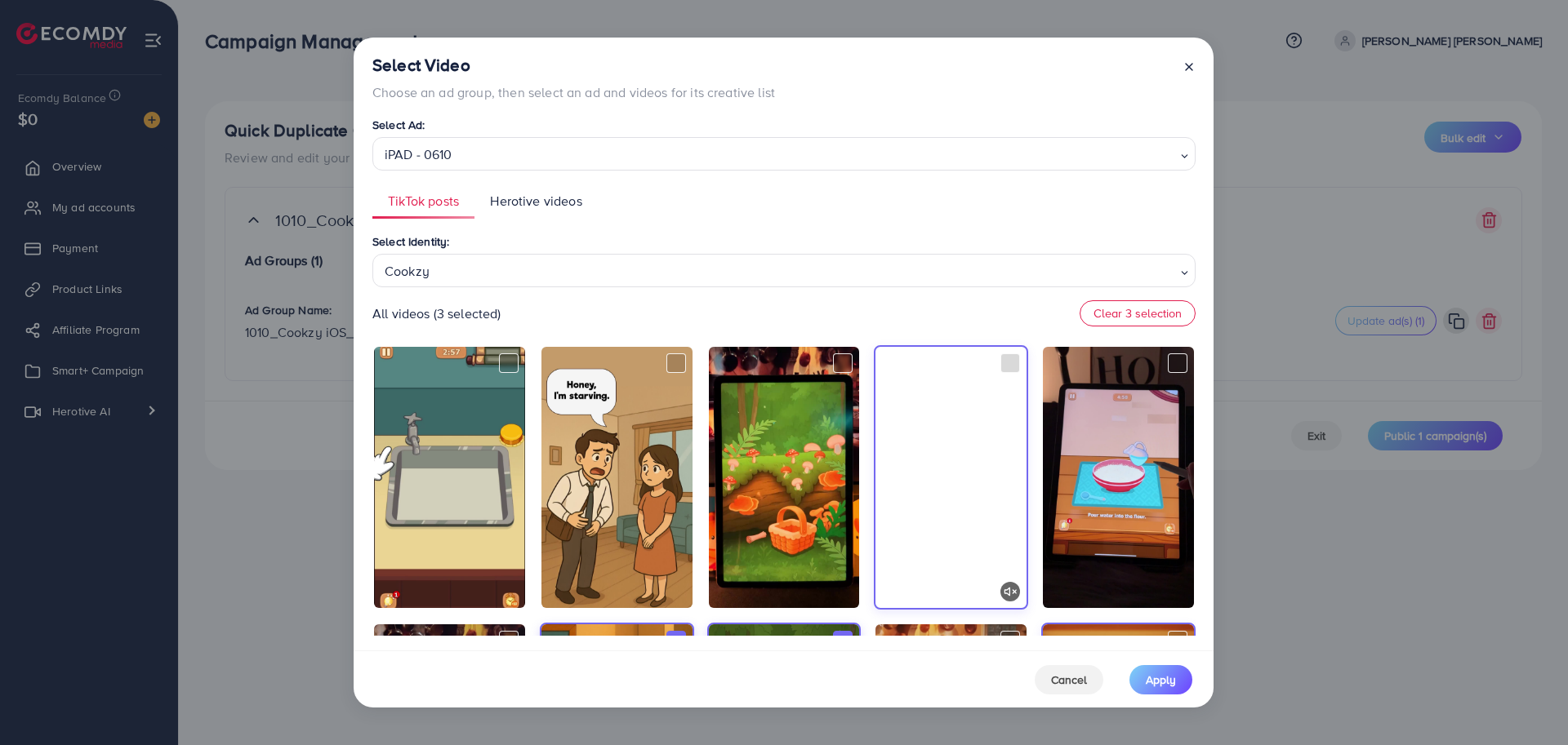
click at [962, 485] on video at bounding box center [951, 478] width 151 height 261
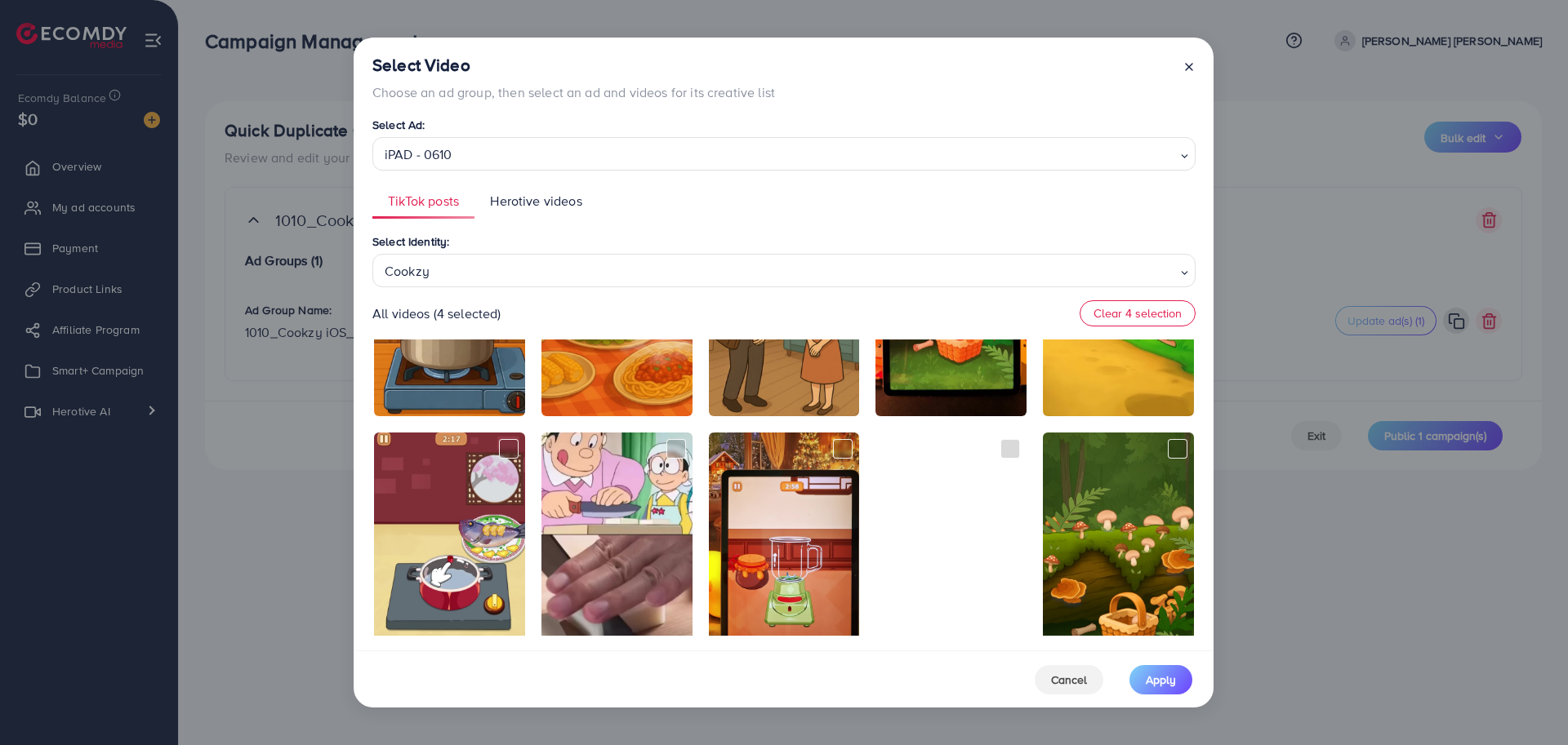
scroll to position [4095, 0]
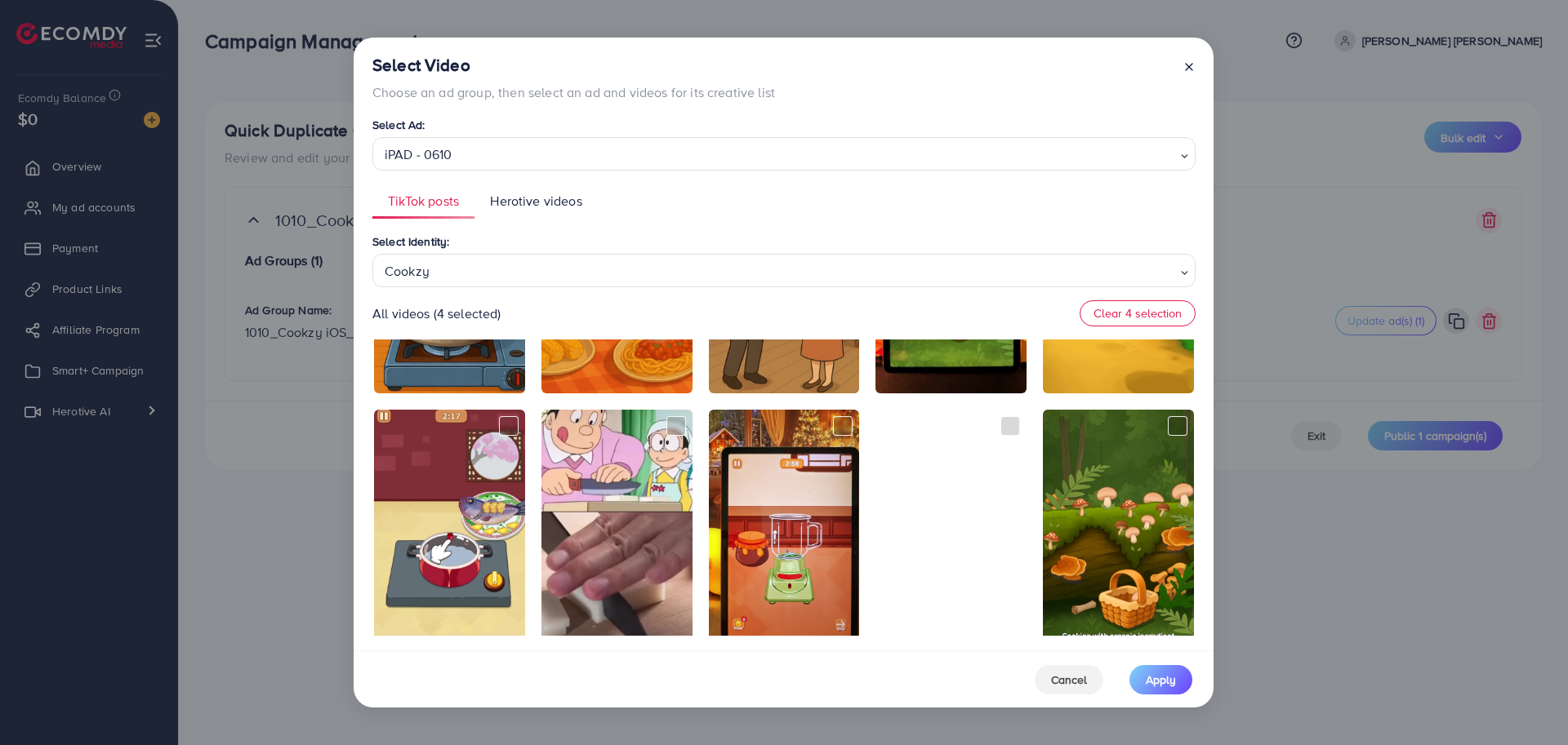
click at [962, 485] on video at bounding box center [951, 541] width 151 height 261
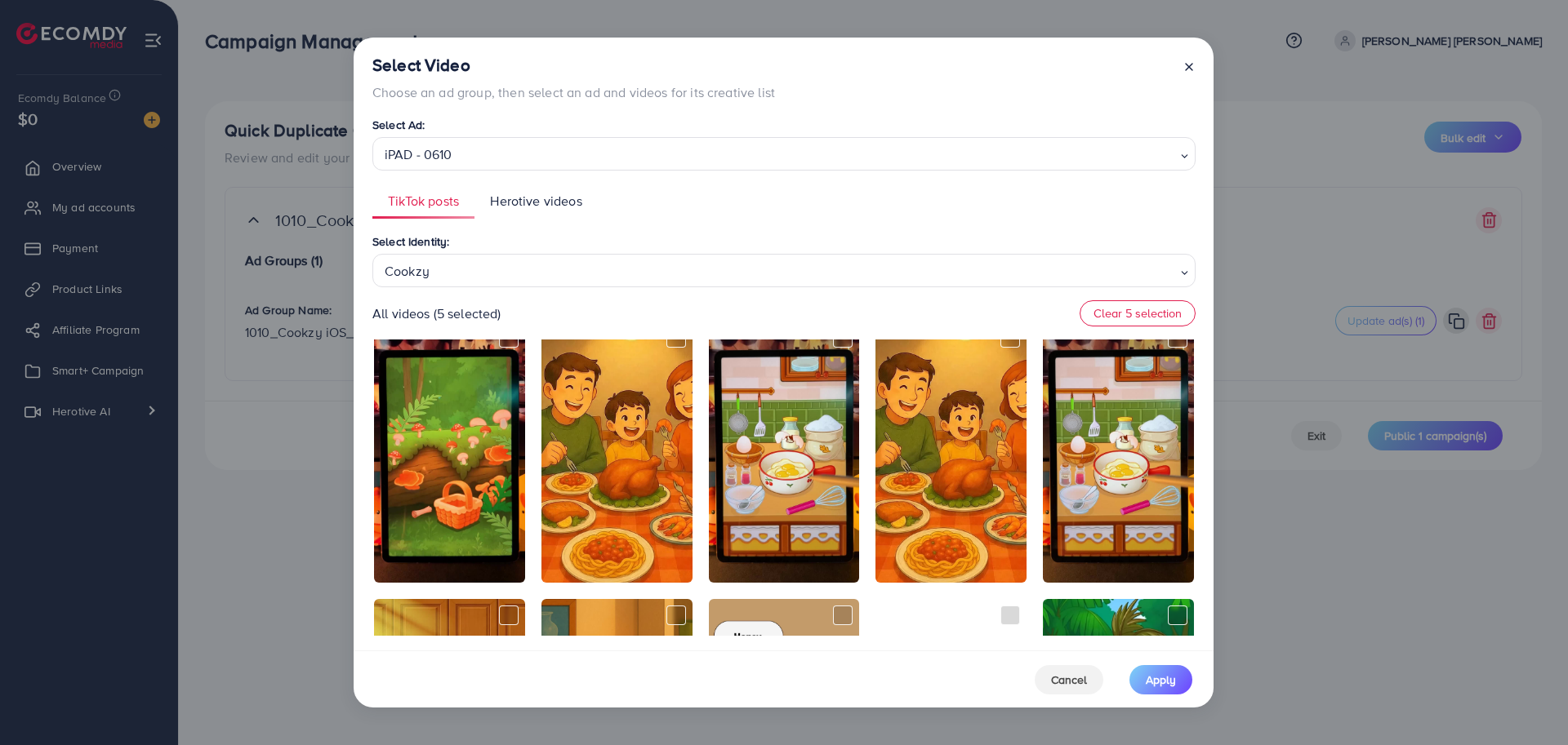
scroll to position [3614, 0]
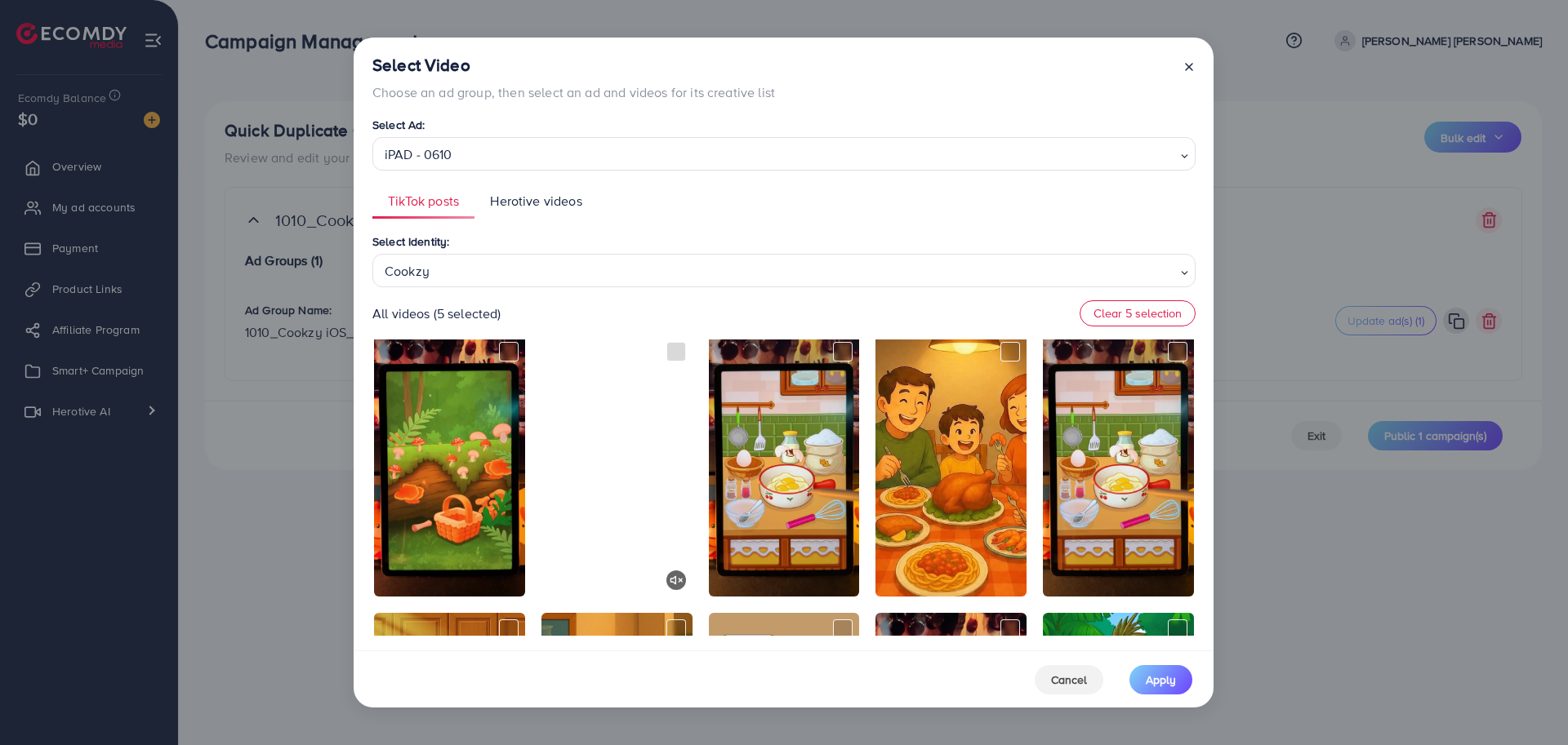
click at [629, 462] on video at bounding box center [616, 466] width 151 height 261
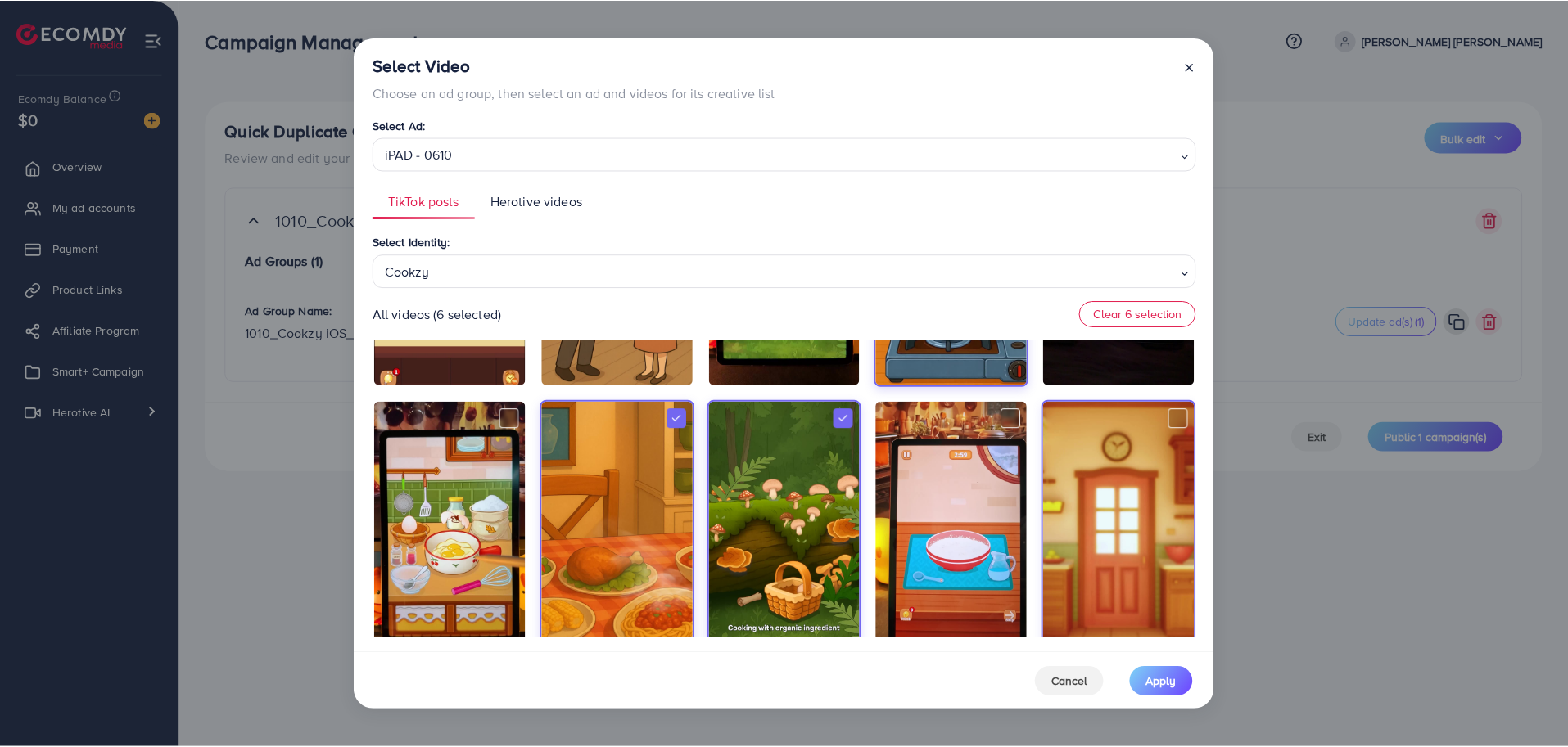
scroll to position [5228, 0]
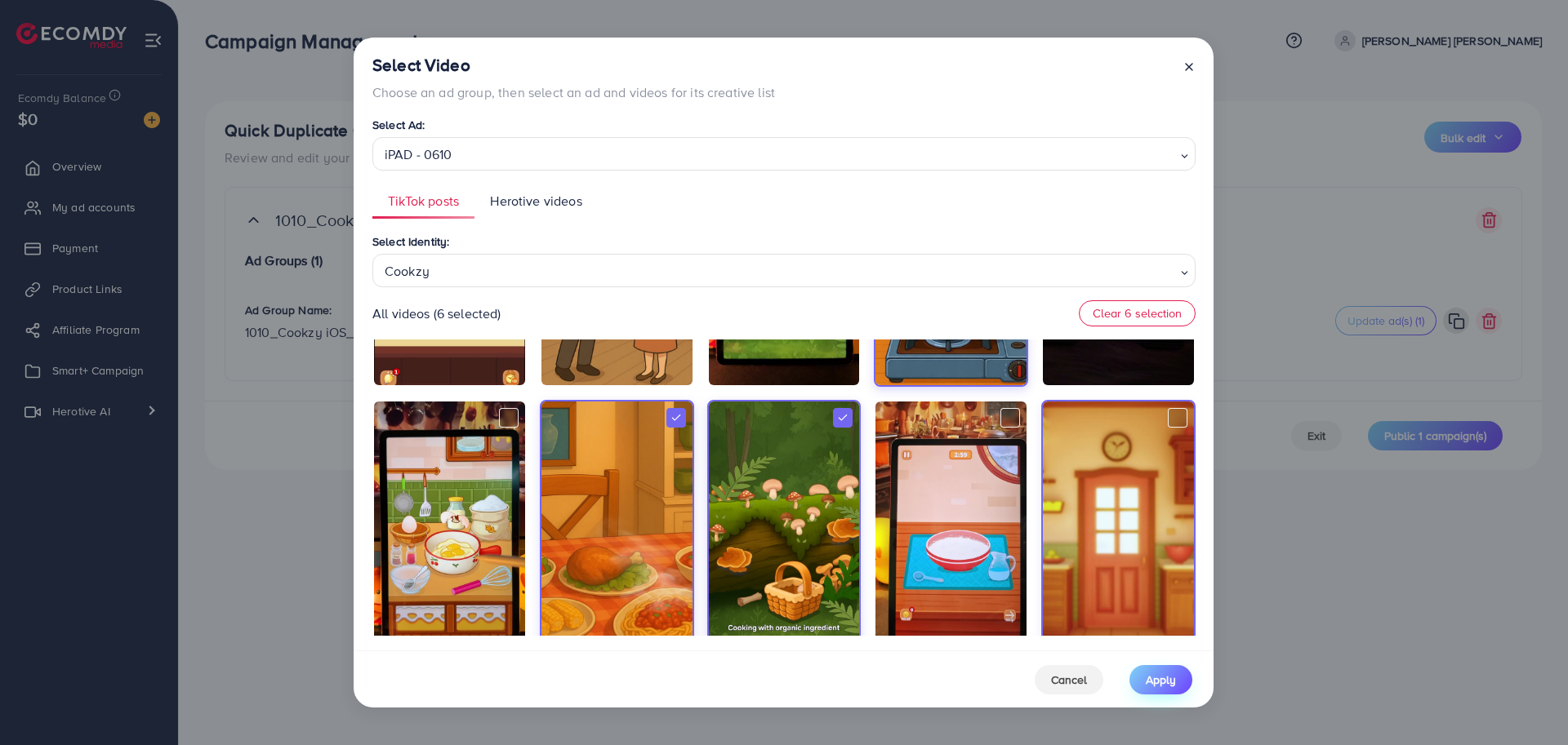
click at [1176, 676] on button "Apply" at bounding box center [1160, 679] width 63 height 29
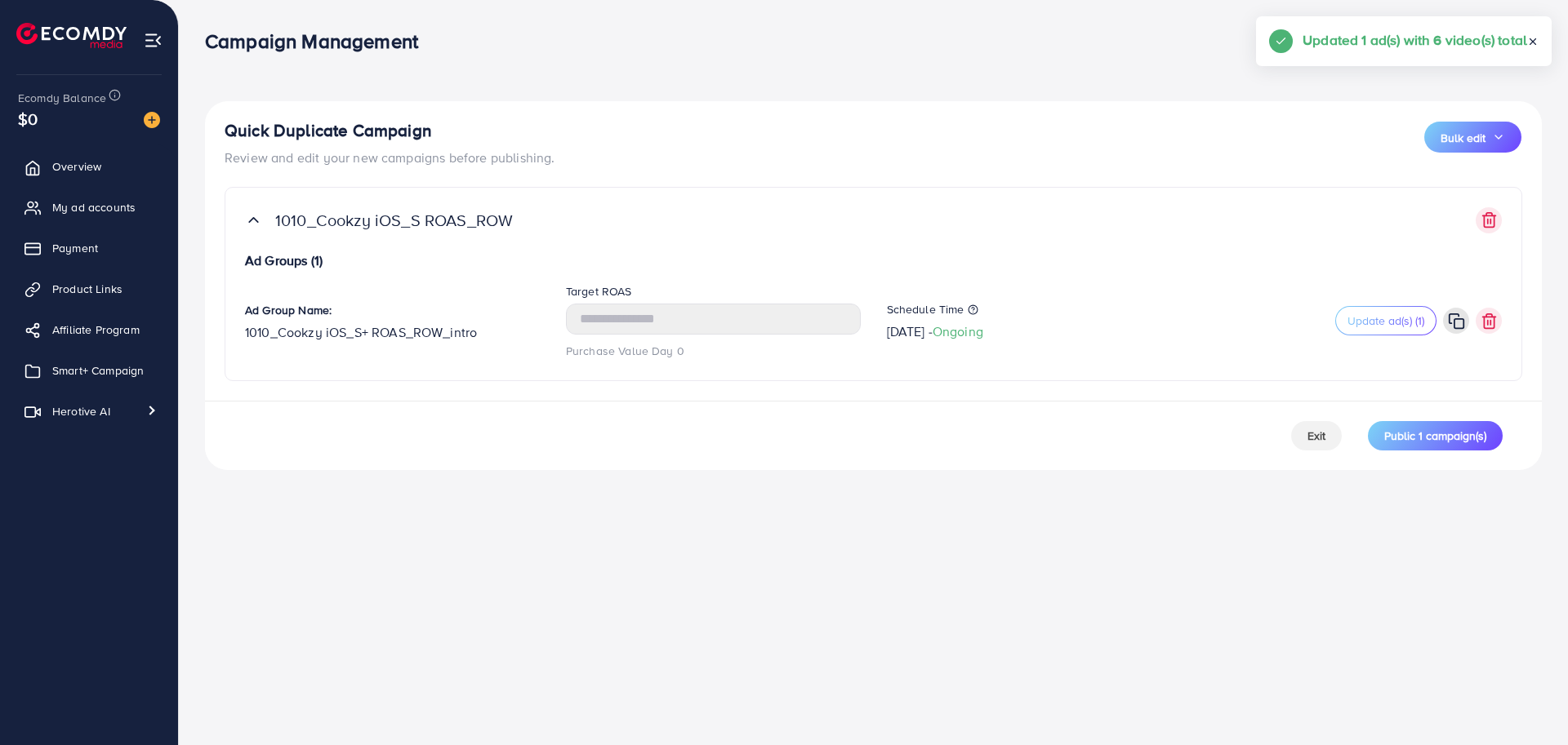
click at [811, 560] on div "Campaign Management Help Center Contact Support Term and policy About Us [PERSO…" at bounding box center [784, 372] width 1568 height 745
click at [922, 510] on div "Campaign Management Help Center Contact Support Term and policy About Us [PERSO…" at bounding box center [784, 372] width 1568 height 745
click at [1086, 563] on div "Campaign Management Help Center Contact Support Term and policy About Us [PERSO…" at bounding box center [784, 372] width 1568 height 745
click at [1497, 144] on button "Bulk edit" at bounding box center [1472, 137] width 97 height 31
click at [1115, 512] on div "Campaign Management Help Center Contact Support Term and policy About Us [PERSO…" at bounding box center [784, 372] width 1568 height 745
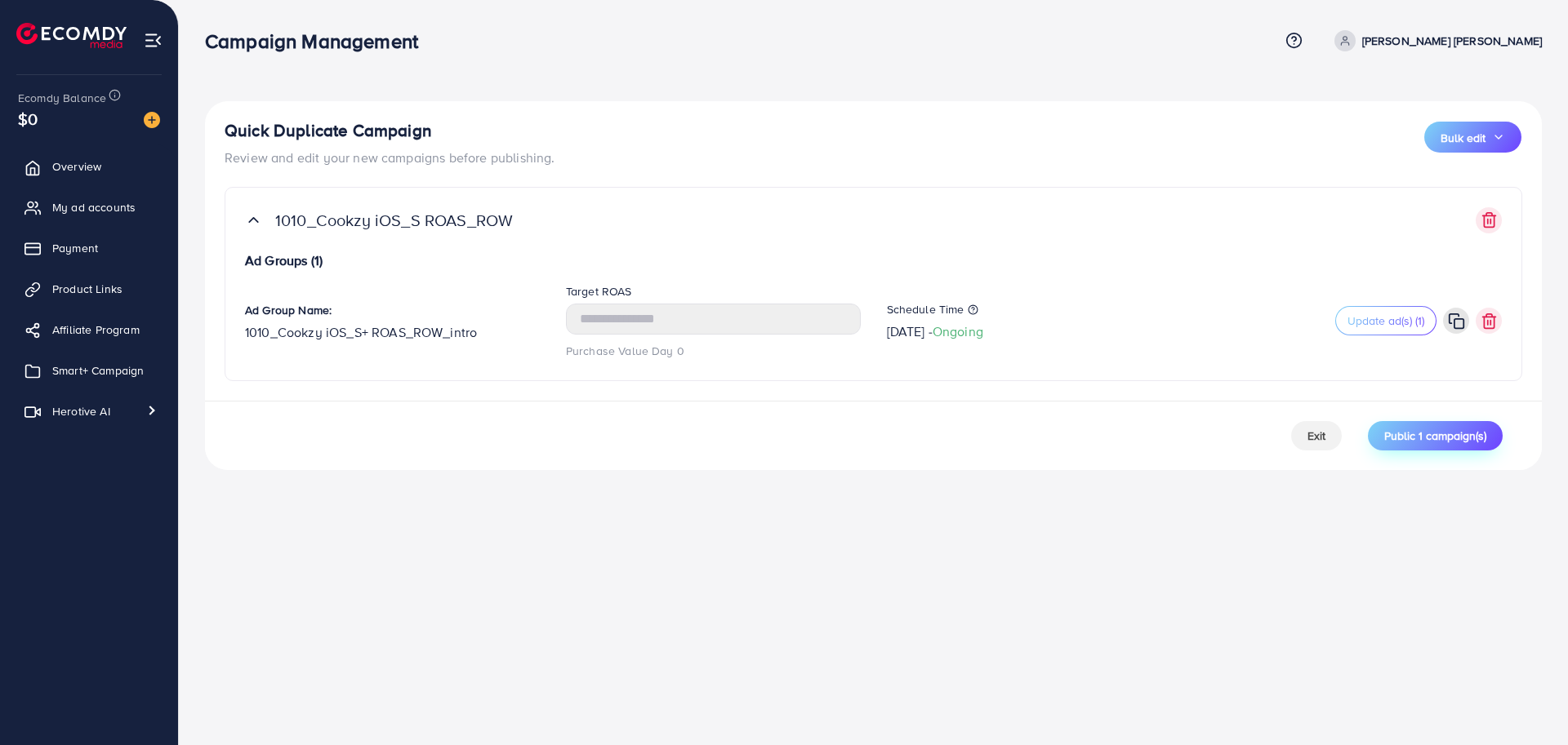
click at [1407, 435] on span "Public 1 campaign(s)" at bounding box center [1435, 436] width 102 height 16
